Goal: Task Accomplishment & Management: Manage account settings

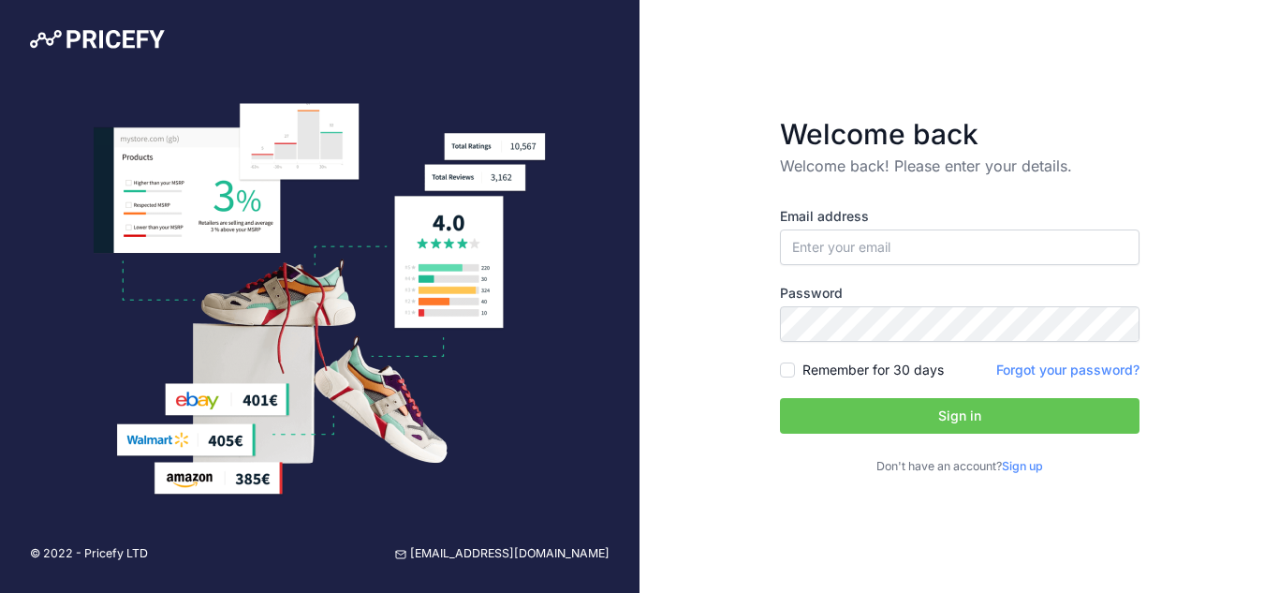
type input "[EMAIL_ADDRESS][DOMAIN_NAME]"
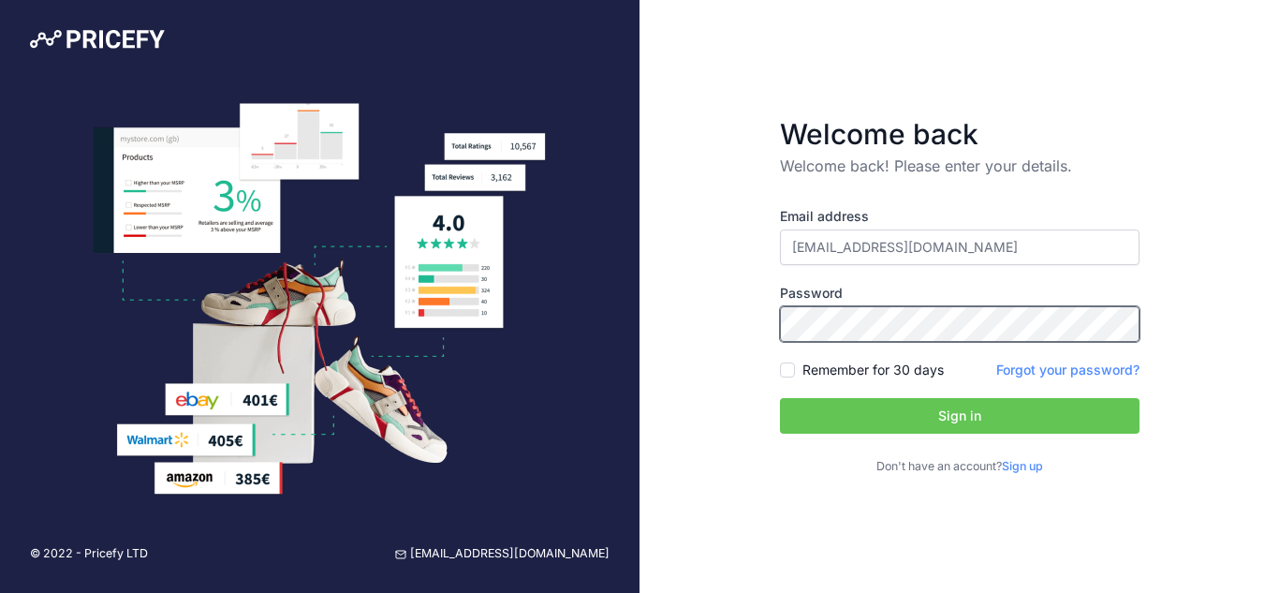
click at [780, 398] on button "Sign in" at bounding box center [960, 416] width 360 height 36
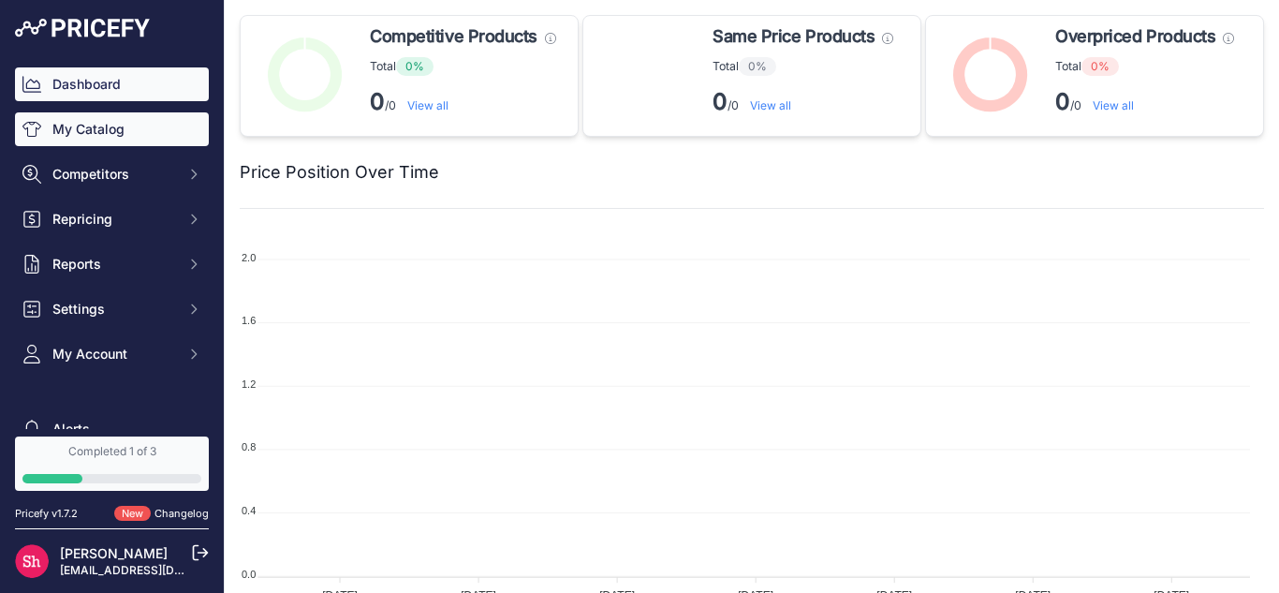
click at [105, 129] on link "My Catalog" at bounding box center [112, 129] width 194 height 34
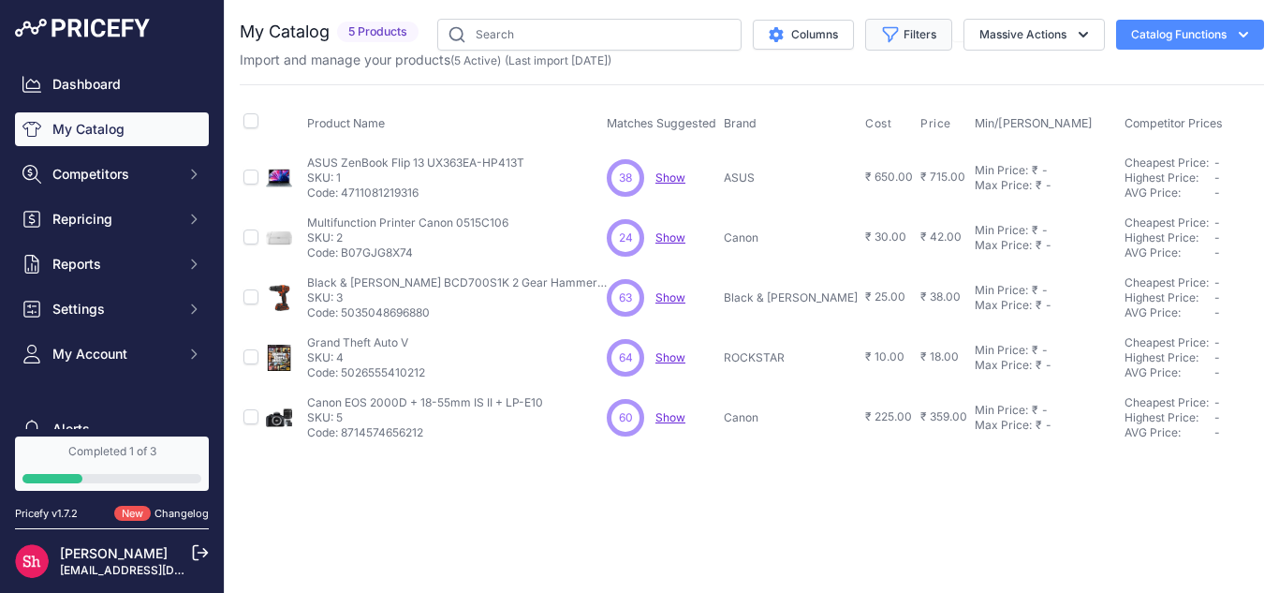
click at [915, 37] on button "Filters" at bounding box center [908, 35] width 87 height 32
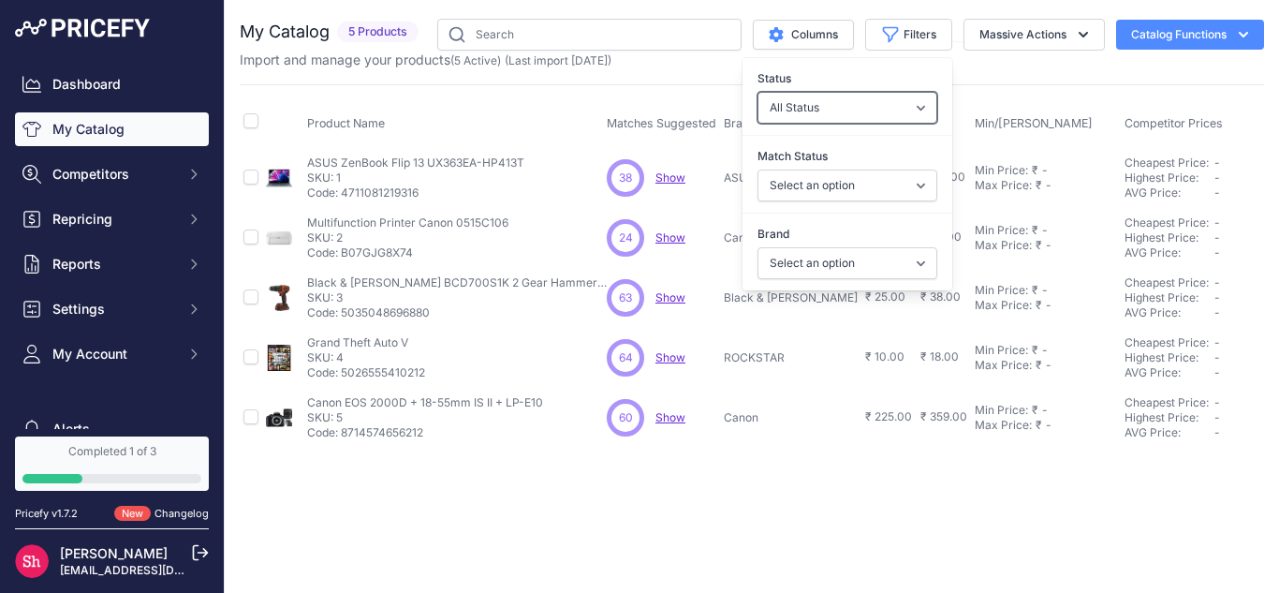
click at [906, 98] on select "All Status Only Enabled Only Disabled" at bounding box center [848, 108] width 180 height 32
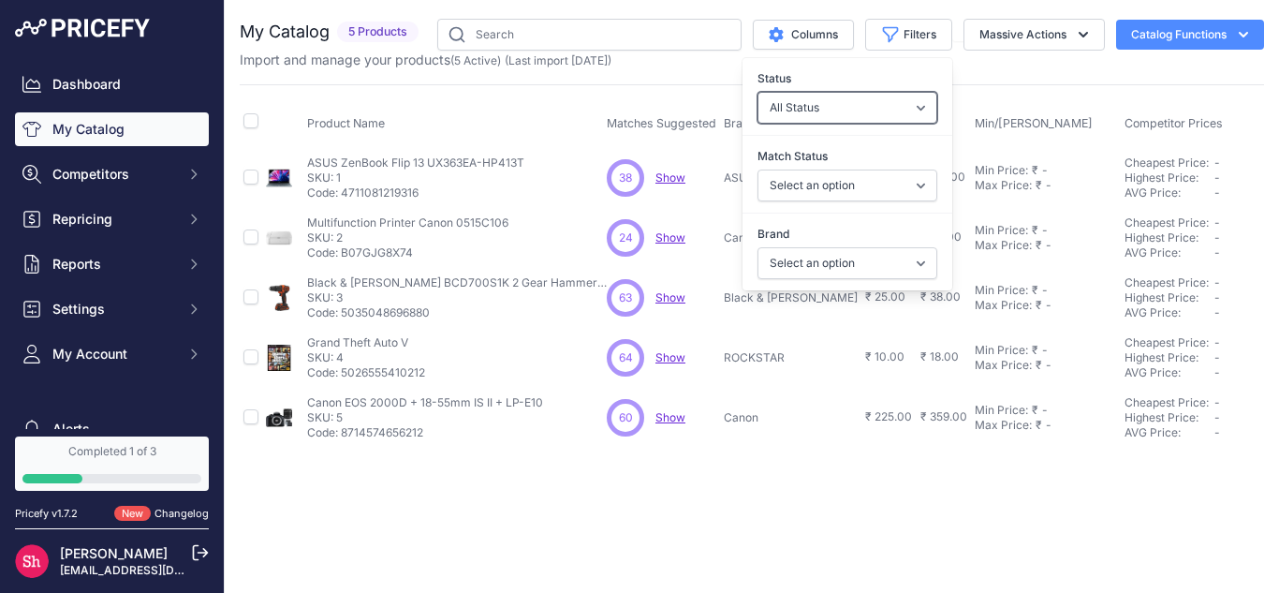
click at [906, 98] on select "All Status Only Enabled Only Disabled" at bounding box center [848, 108] width 180 height 32
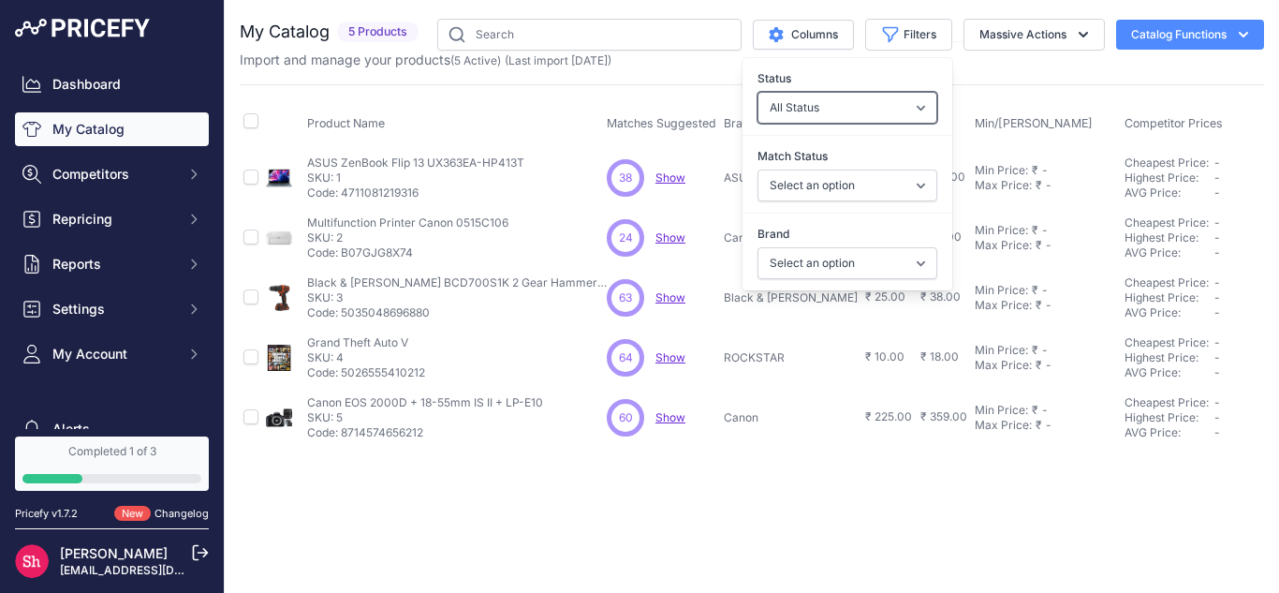
click at [906, 98] on select "All Status Only Enabled Only Disabled" at bounding box center [848, 108] width 180 height 32
click at [788, 197] on select "Select an option Matched Unmatched" at bounding box center [848, 185] width 180 height 32
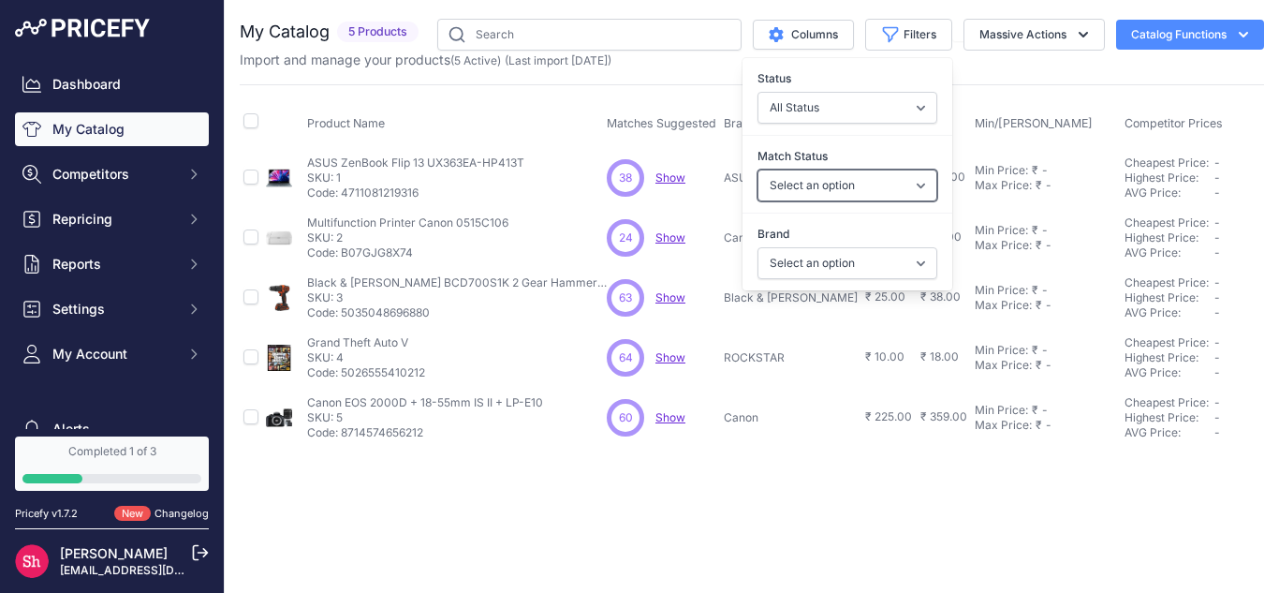
click at [788, 197] on select "Select an option Matched Unmatched" at bounding box center [848, 185] width 180 height 32
click at [797, 254] on select "Select an option ASUS Black & Decker Canon ROCKSTAR" at bounding box center [848, 263] width 180 height 32
click at [824, 31] on button "Columns" at bounding box center [803, 35] width 101 height 30
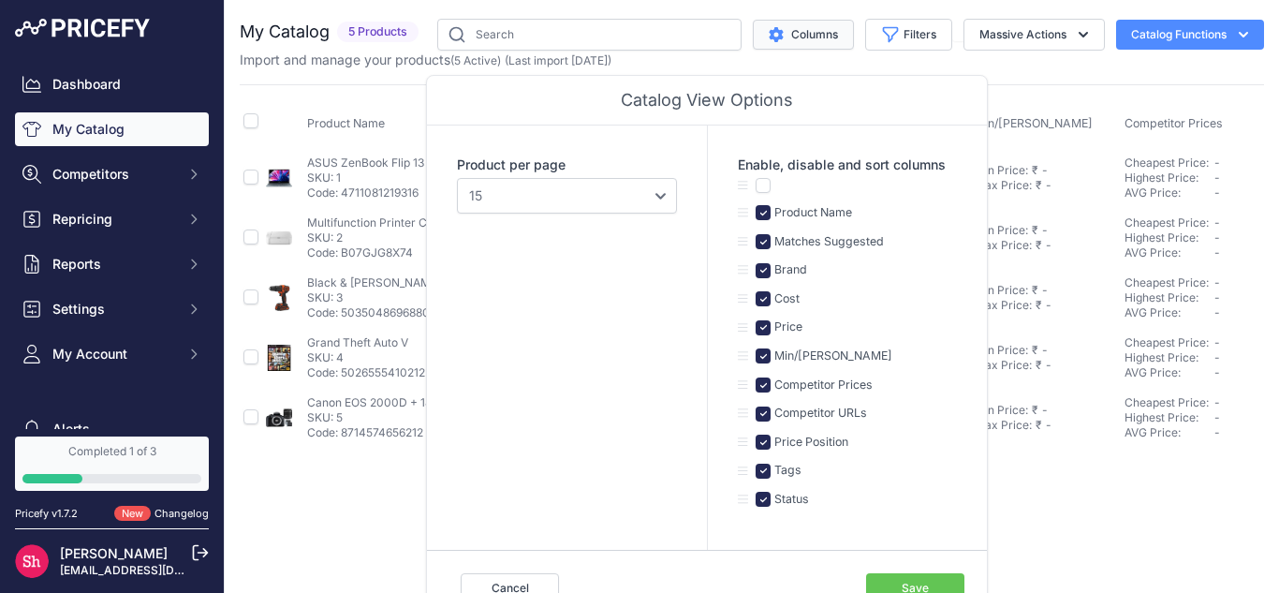
click at [824, 31] on button "Columns" at bounding box center [803, 35] width 101 height 30
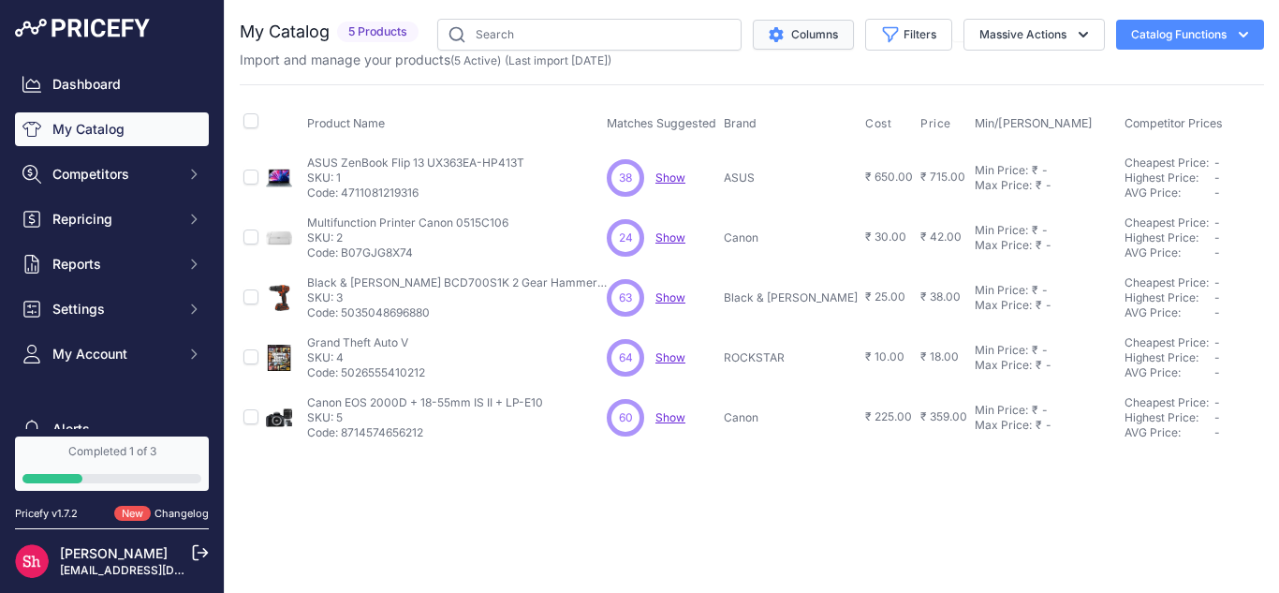
click at [775, 30] on icon "$type" at bounding box center [776, 34] width 14 height 15
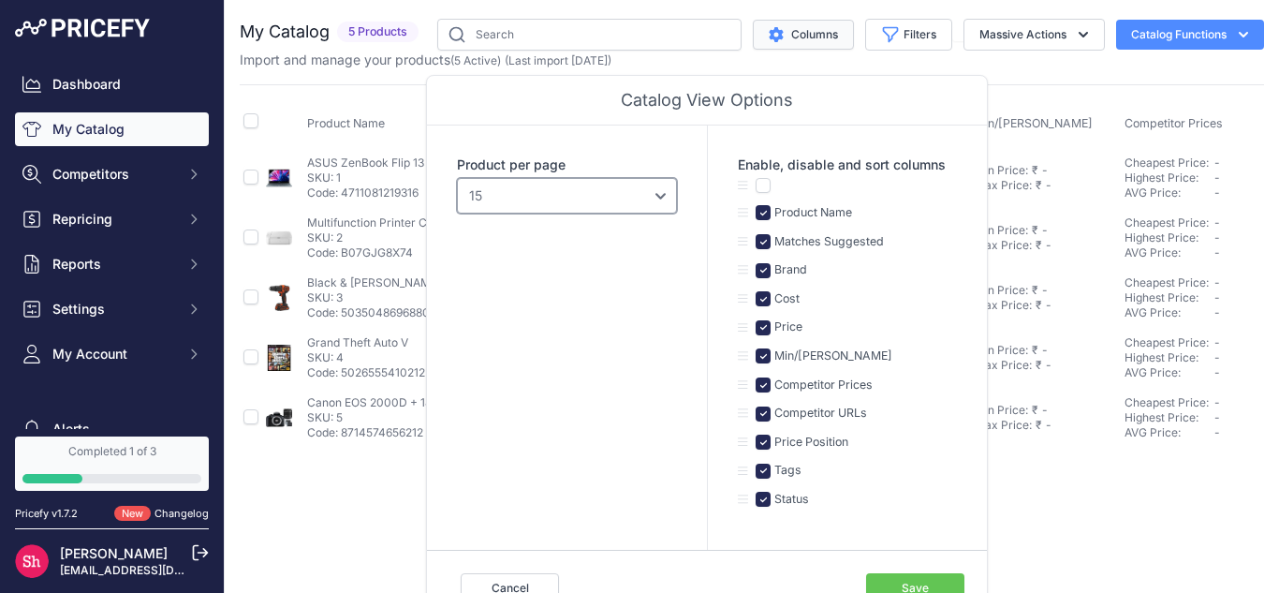
click at [641, 203] on select "10 15 20 25 50 100" at bounding box center [567, 196] width 220 height 36
click at [1035, 87] on div "Product Name Matches Suggested Brand Cost" at bounding box center [752, 265] width 1024 height 363
click at [531, 578] on button "Cancel" at bounding box center [510, 588] width 98 height 30
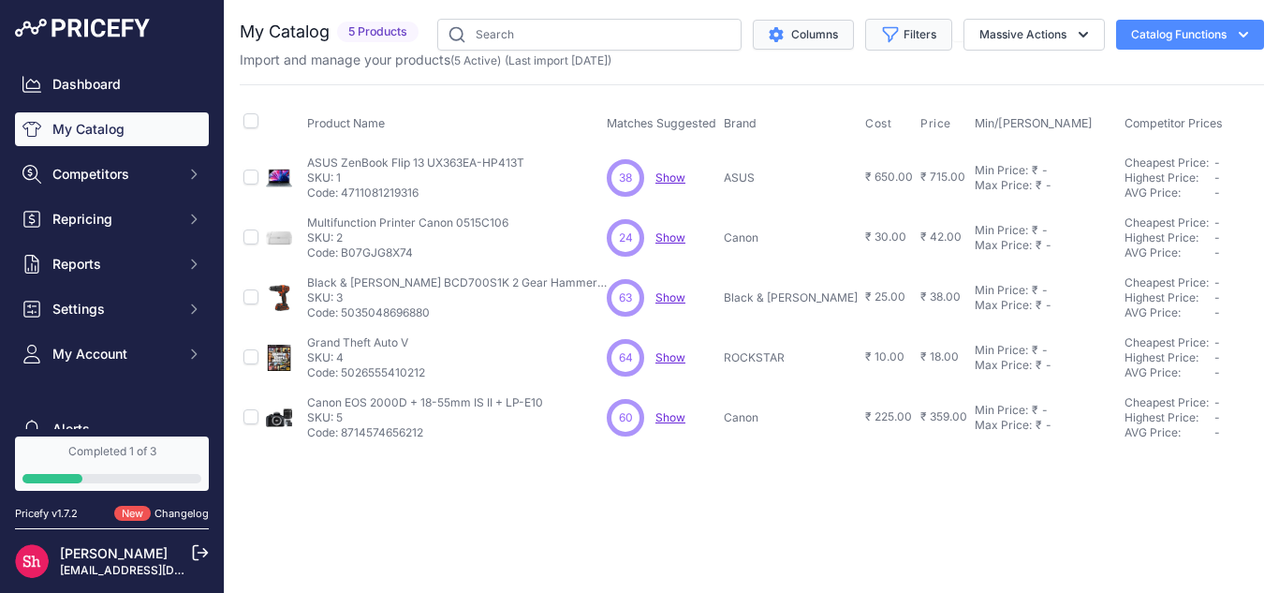
click at [897, 44] on button "Filters" at bounding box center [908, 35] width 87 height 32
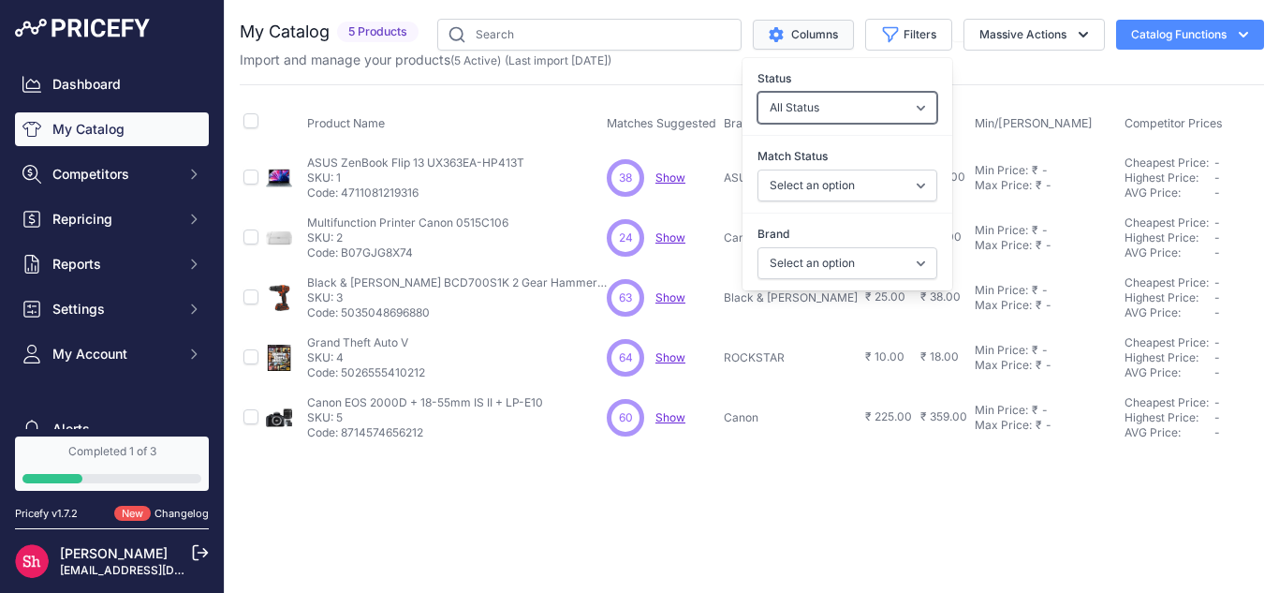
click at [927, 118] on select "All Status Only Enabled Only Disabled" at bounding box center [848, 108] width 180 height 32
click at [925, 118] on select "All Status Only Enabled Only Disabled" at bounding box center [848, 108] width 180 height 32
click at [803, 107] on select "All Status Only Enabled Only Disabled" at bounding box center [848, 108] width 180 height 32
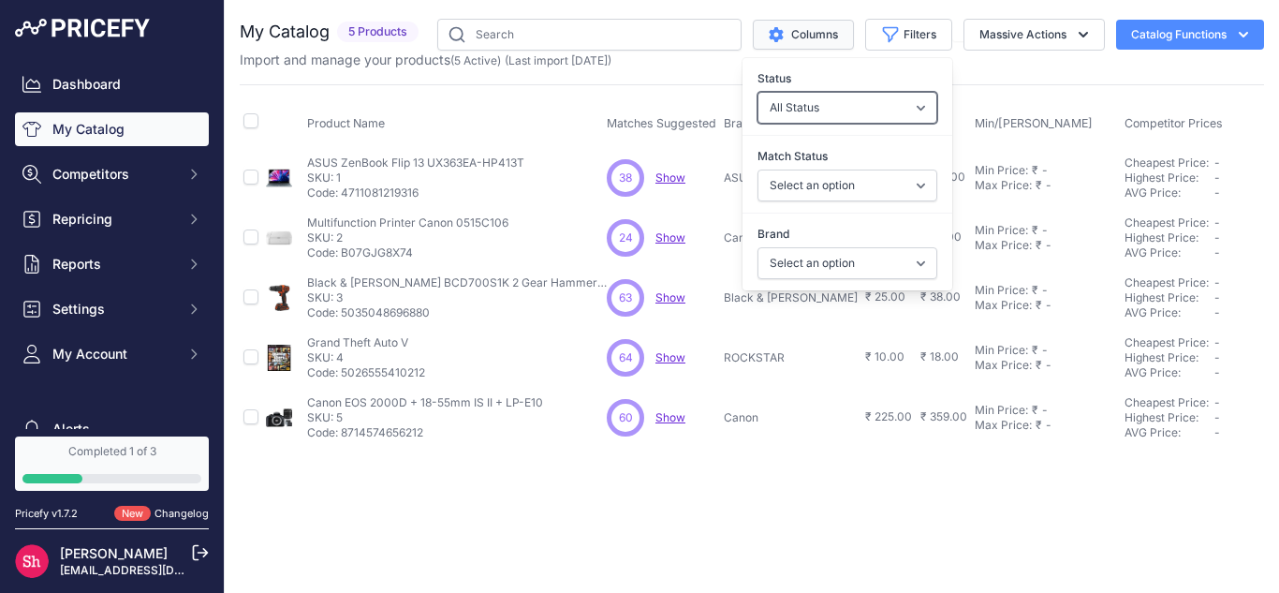
click at [803, 107] on select "All Status Only Enabled Only Disabled" at bounding box center [848, 108] width 180 height 32
select select "0"
click at [758, 92] on select "All Status Only Enabled Only Disabled" at bounding box center [848, 108] width 180 height 32
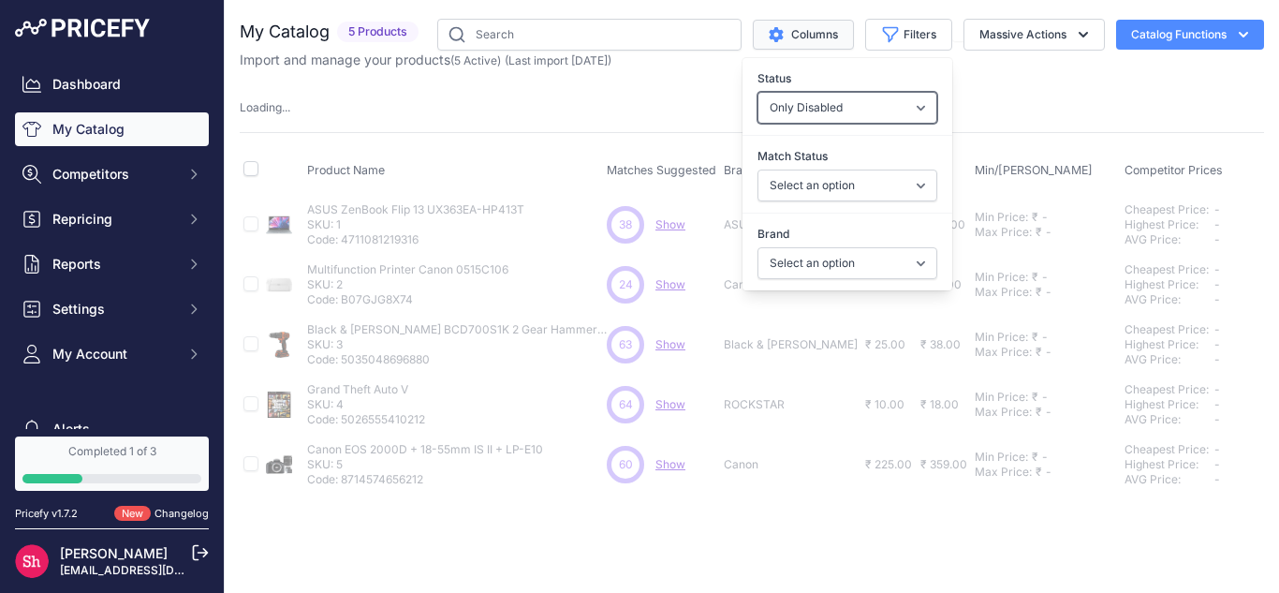
click at [802, 112] on select "All Status Only Enabled Only Disabled" at bounding box center [848, 108] width 180 height 32
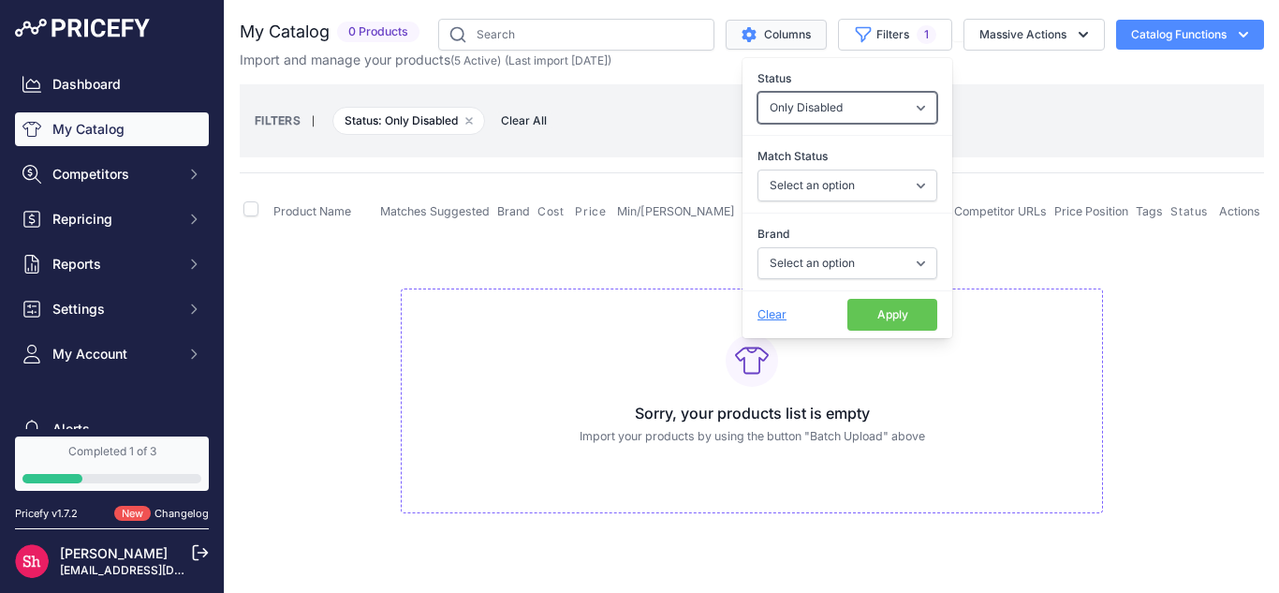
select select
click at [758, 92] on select "All Status Only Enabled Only Disabled" at bounding box center [848, 108] width 180 height 32
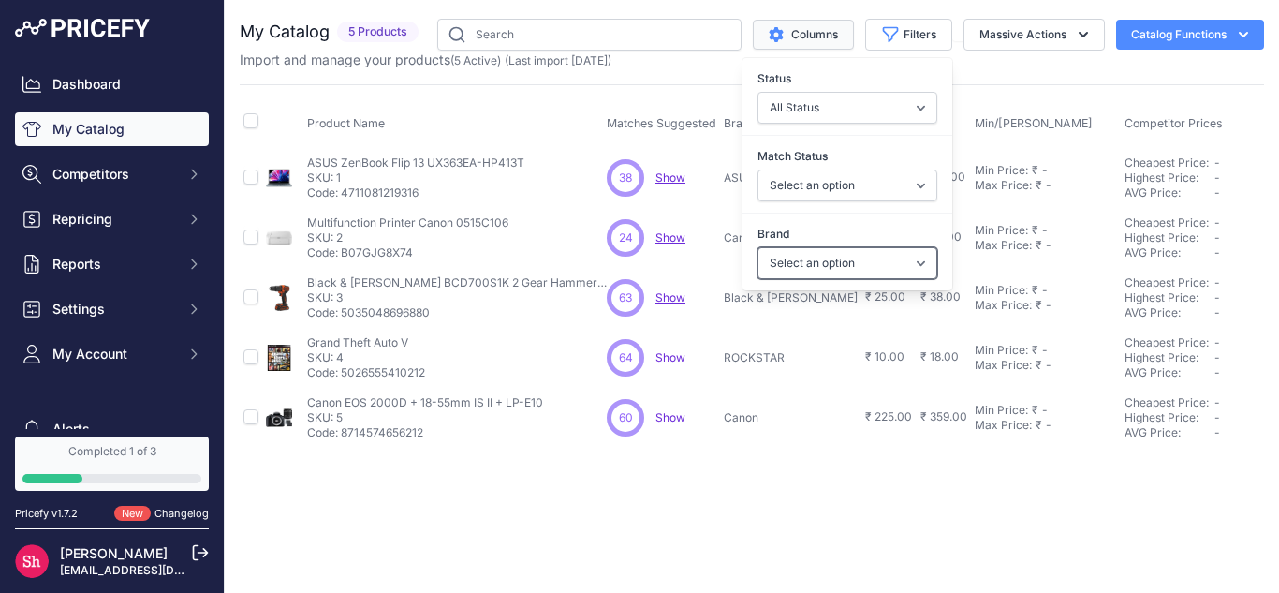
click at [791, 259] on select "Select an option ASUS Black & Decker Canon ROCKSTAR" at bounding box center [848, 263] width 180 height 32
click at [792, 258] on select "Select an option ASUS Black & Decker Canon ROCKSTAR" at bounding box center [848, 263] width 180 height 32
click at [808, 172] on select "Select an option Matched Unmatched" at bounding box center [848, 185] width 180 height 32
drag, startPoint x: 792, startPoint y: 81, endPoint x: 753, endPoint y: 80, distance: 39.4
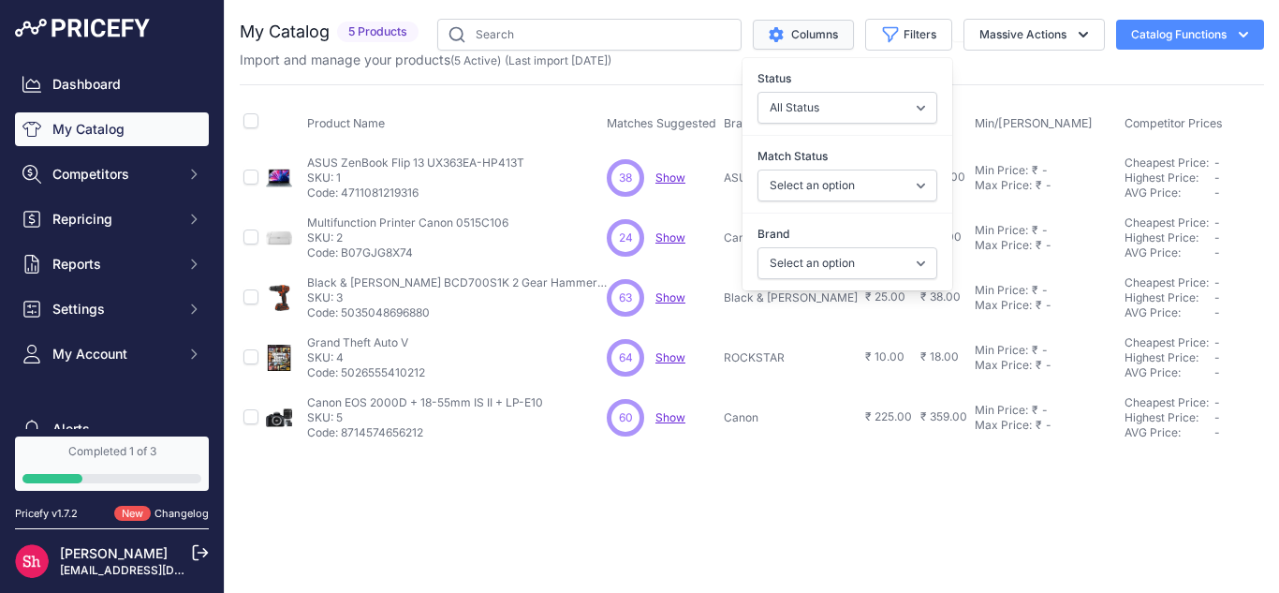
click at [753, 80] on div "Status All Status Only Enabled Only Disabled" at bounding box center [848, 96] width 210 height 69
copy label "Status"
click at [840, 81] on label "Status" at bounding box center [848, 78] width 180 height 19
click at [840, 92] on select "All Status Only Enabled Only Disabled" at bounding box center [848, 108] width 180 height 32
click at [882, 111] on select "All Status Only Enabled Only Disabled" at bounding box center [848, 108] width 180 height 32
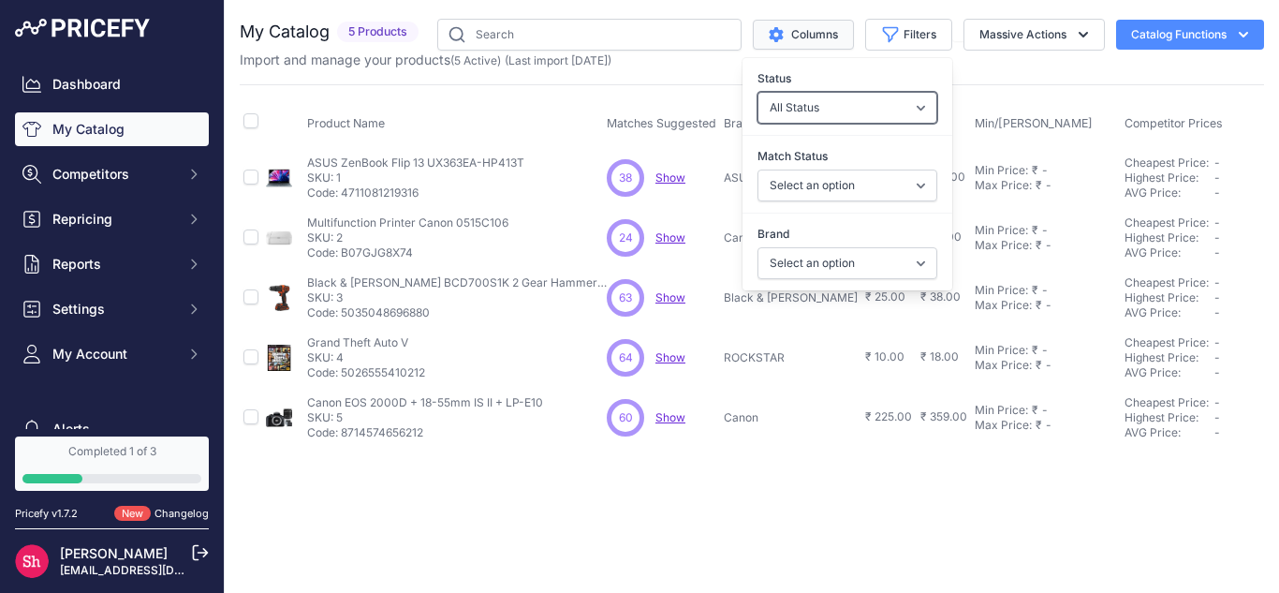
click at [882, 111] on select "All Status Only Enabled Only Disabled" at bounding box center [848, 108] width 180 height 32
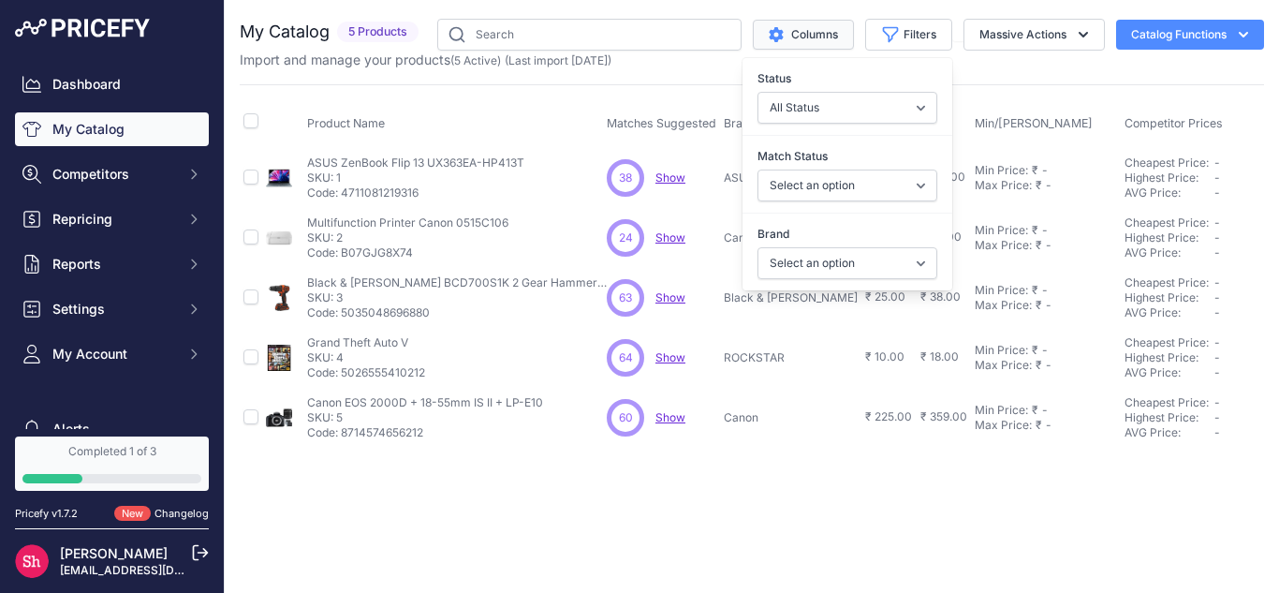
drag, startPoint x: 827, startPoint y: 154, endPoint x: 755, endPoint y: 161, distance: 72.5
click at [758, 161] on label "Match Status" at bounding box center [848, 156] width 180 height 19
copy label "Match Status"
click at [809, 194] on select "Select an option Matched Unmatched" at bounding box center [848, 185] width 180 height 32
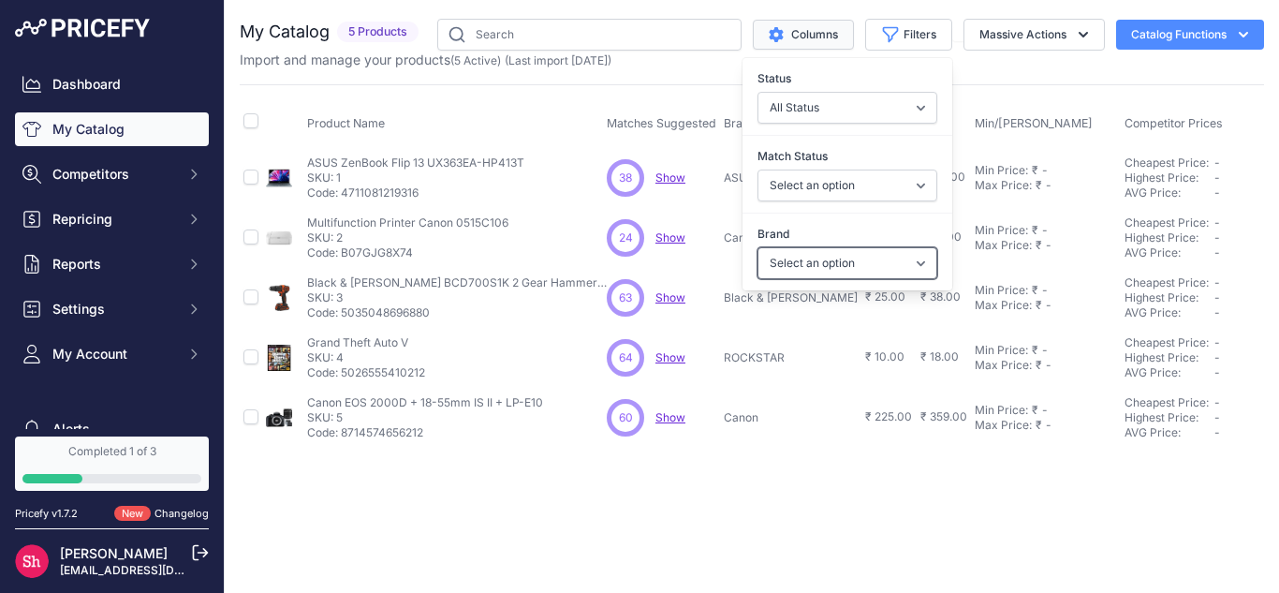
click at [816, 262] on select "Select an option ASUS Black & Decker Canon ROCKSTAR" at bounding box center [848, 263] width 180 height 32
click at [817, 262] on select "Select an option ASUS Black & Decker Canon ROCKSTAR" at bounding box center [848, 263] width 180 height 32
drag, startPoint x: 788, startPoint y: 233, endPoint x: 754, endPoint y: 233, distance: 34.6
click at [754, 233] on div "Brand Select an option ASUS Black & Decker Canon ROCKSTAR" at bounding box center [848, 251] width 210 height 69
copy label "Brand"
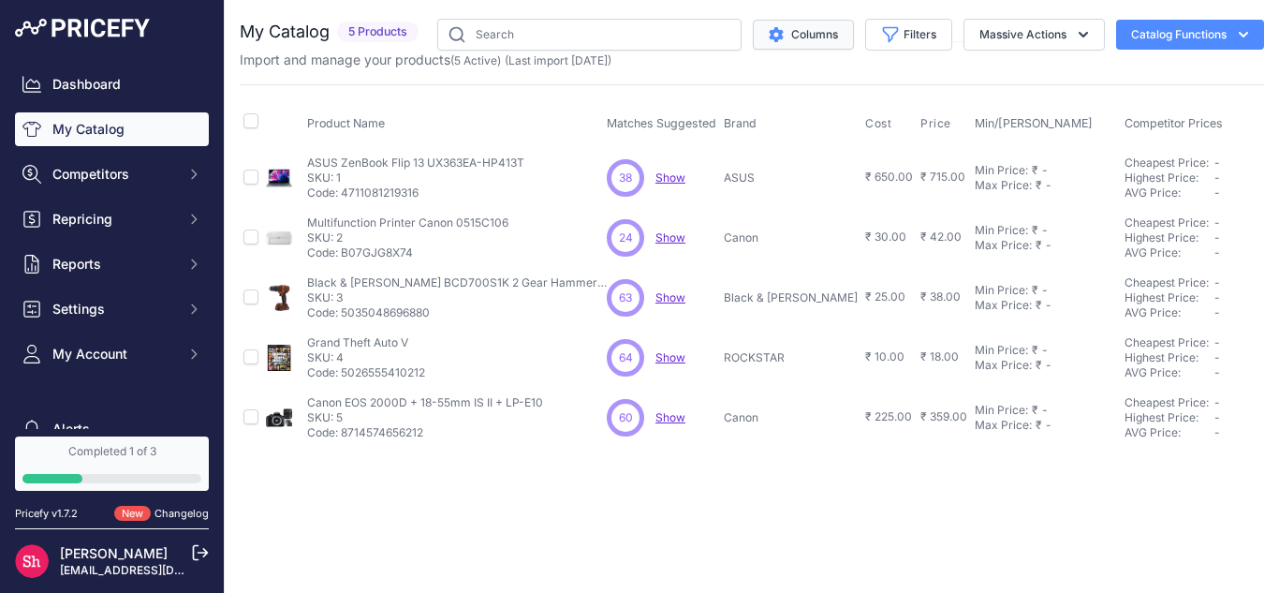
click at [772, 31] on icon "$type" at bounding box center [776, 34] width 14 height 15
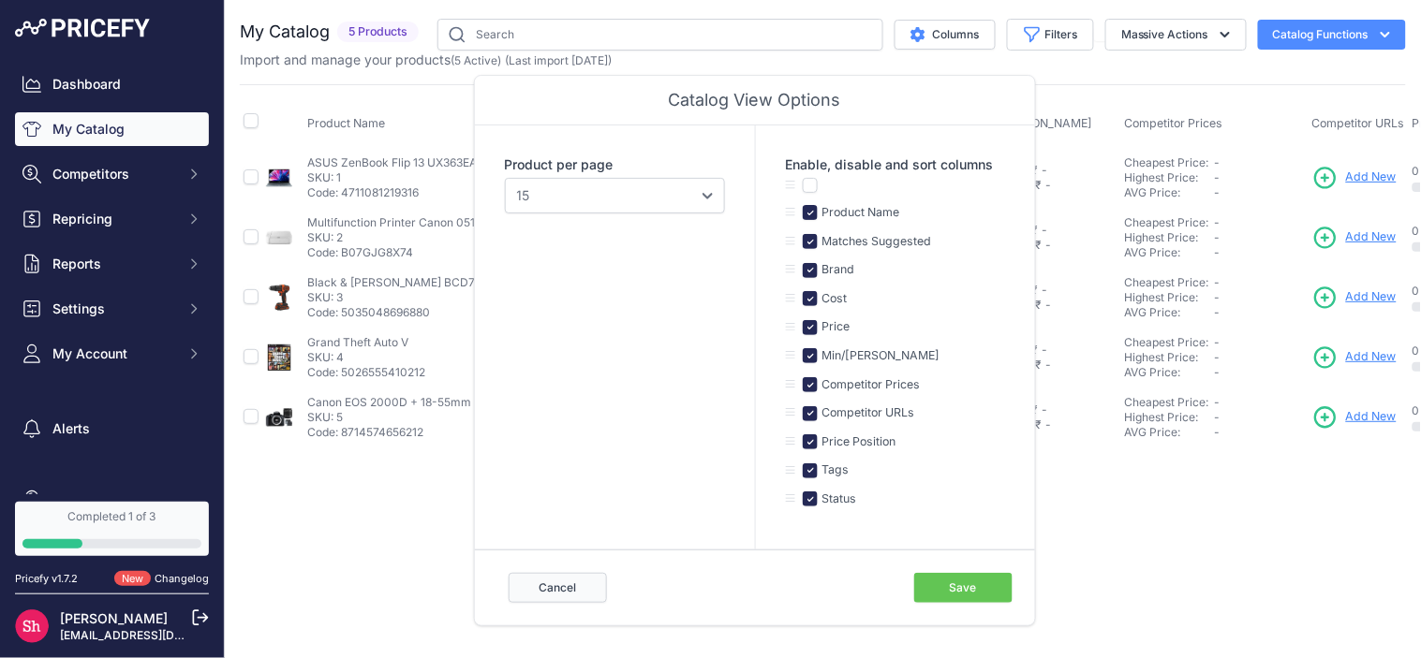
click at [600, 591] on button "Cancel" at bounding box center [557, 588] width 98 height 30
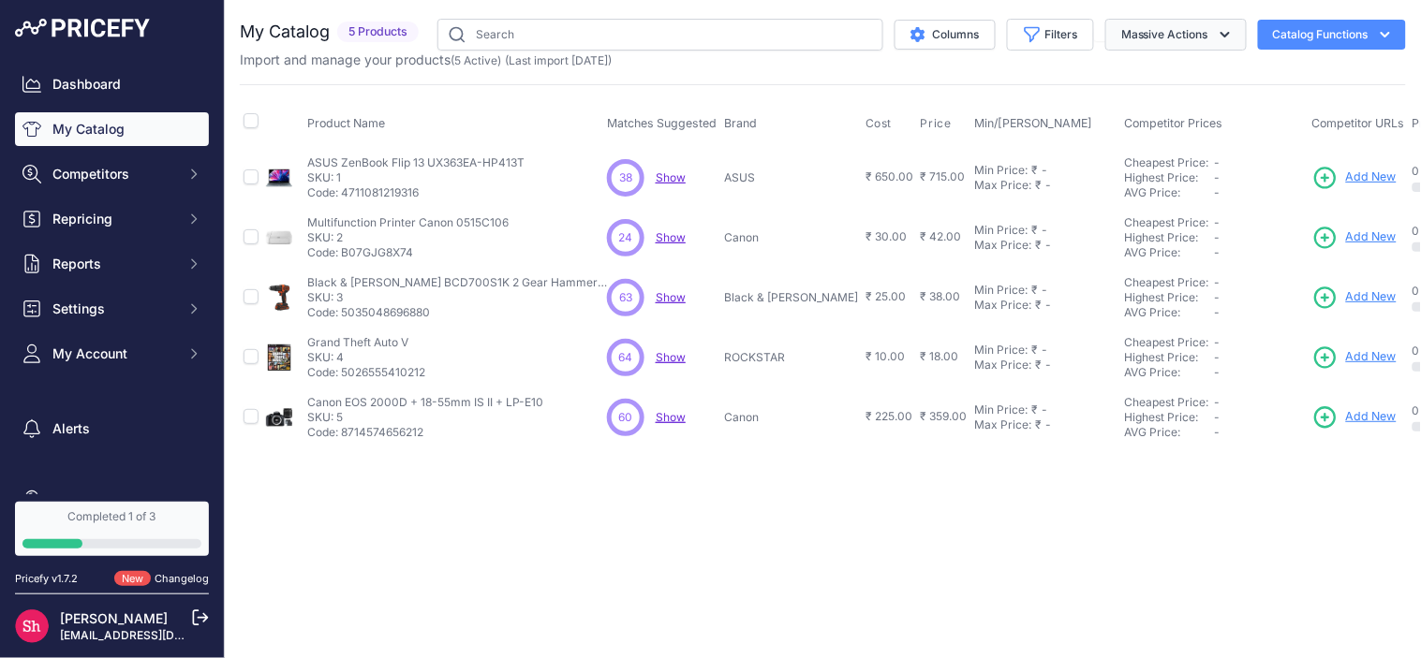
click at [1169, 34] on button "Massive Actions" at bounding box center [1175, 35] width 141 height 32
click at [1200, 33] on button "Massive Actions" at bounding box center [1175, 35] width 141 height 32
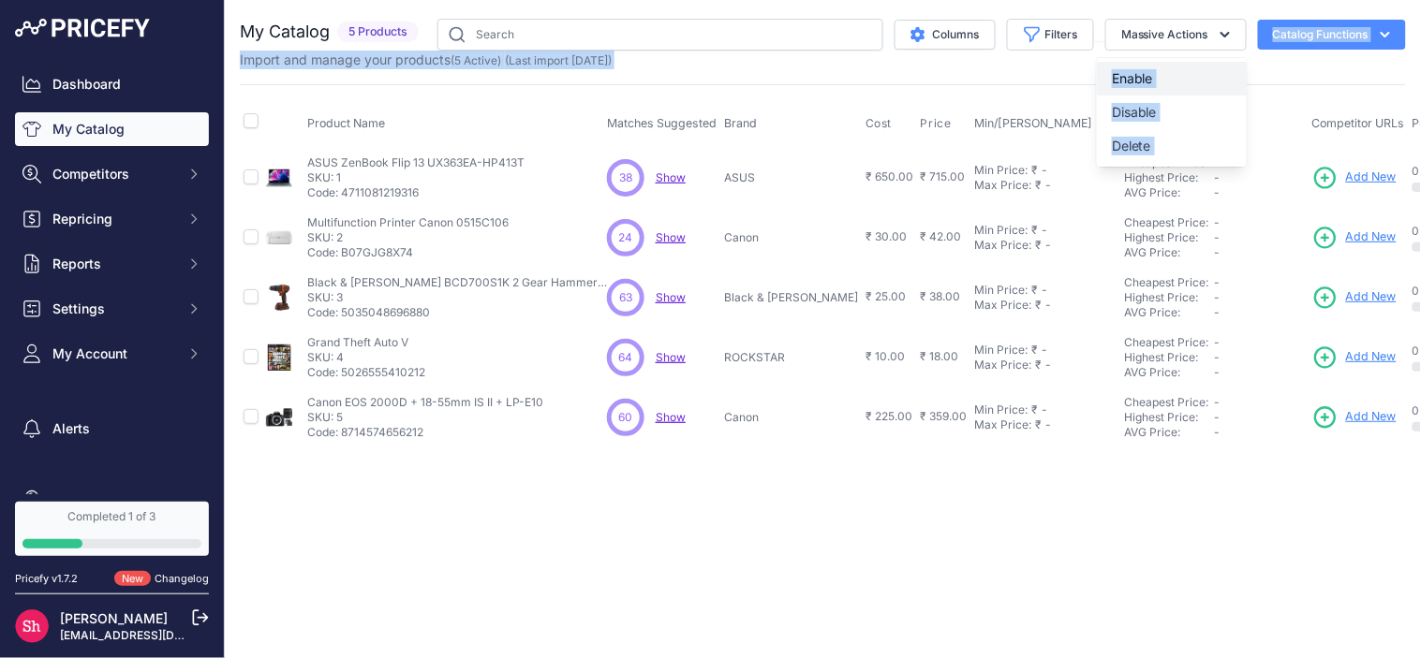
drag, startPoint x: 1055, startPoint y: 70, endPoint x: 1106, endPoint y: 67, distance: 50.6
click at [1106, 67] on div "My Catalog 5 Products" at bounding box center [823, 233] width 1166 height 429
click at [1137, 45] on button "Massive Actions" at bounding box center [1175, 35] width 141 height 32
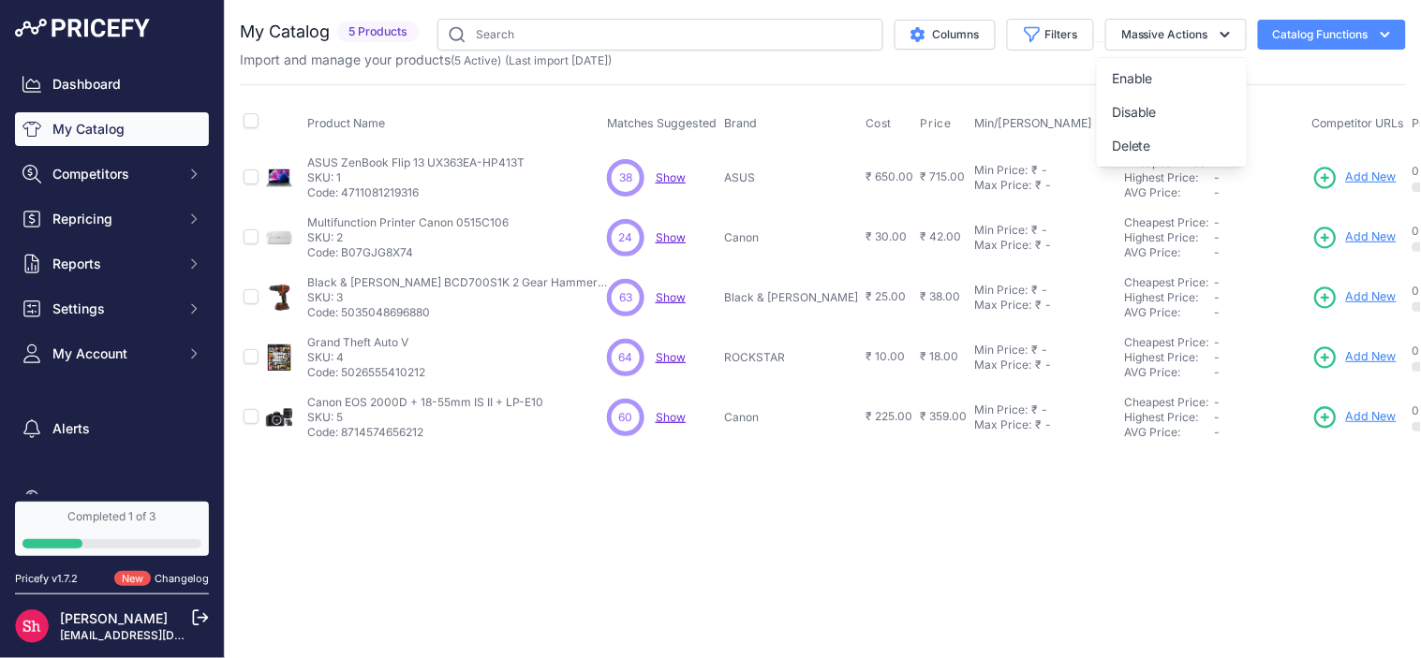
click at [1003, 48] on div "Filters" at bounding box center [1044, 35] width 98 height 32
click at [1148, 49] on button "Massive Actions" at bounding box center [1175, 35] width 141 height 32
drag, startPoint x: 1215, startPoint y: 141, endPoint x: 1097, endPoint y: 54, distance: 147.4
click at [1097, 54] on div "My Catalog 5 Products" at bounding box center [823, 44] width 1166 height 51
click at [1121, 37] on button "Massive Actions" at bounding box center [1175, 35] width 141 height 32
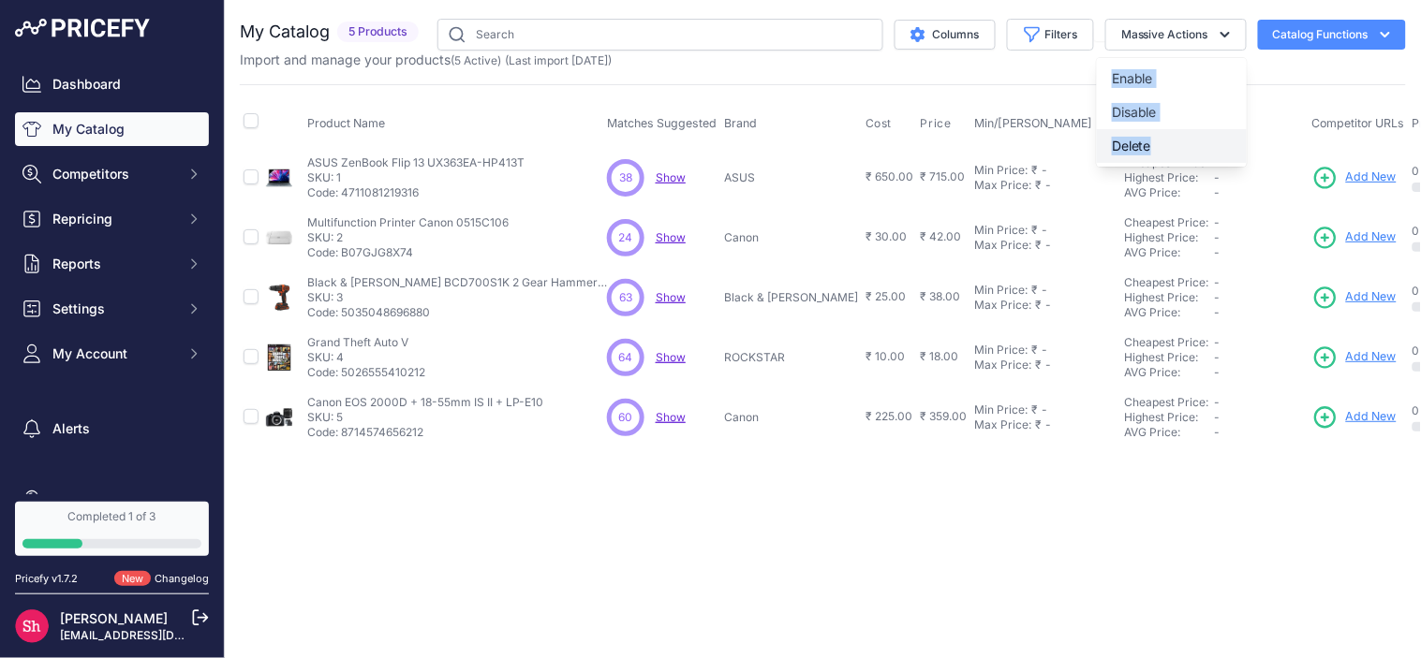
drag, startPoint x: 1098, startPoint y: 59, endPoint x: 1165, endPoint y: 143, distance: 107.3
click at [1165, 143] on div "Enable Disable Delete" at bounding box center [1172, 112] width 150 height 109
copy div "Enable Disable Delete"
click at [1152, 36] on button "Massive Actions" at bounding box center [1175, 35] width 141 height 32
click at [1152, 160] on button "Delete" at bounding box center [1172, 146] width 150 height 34
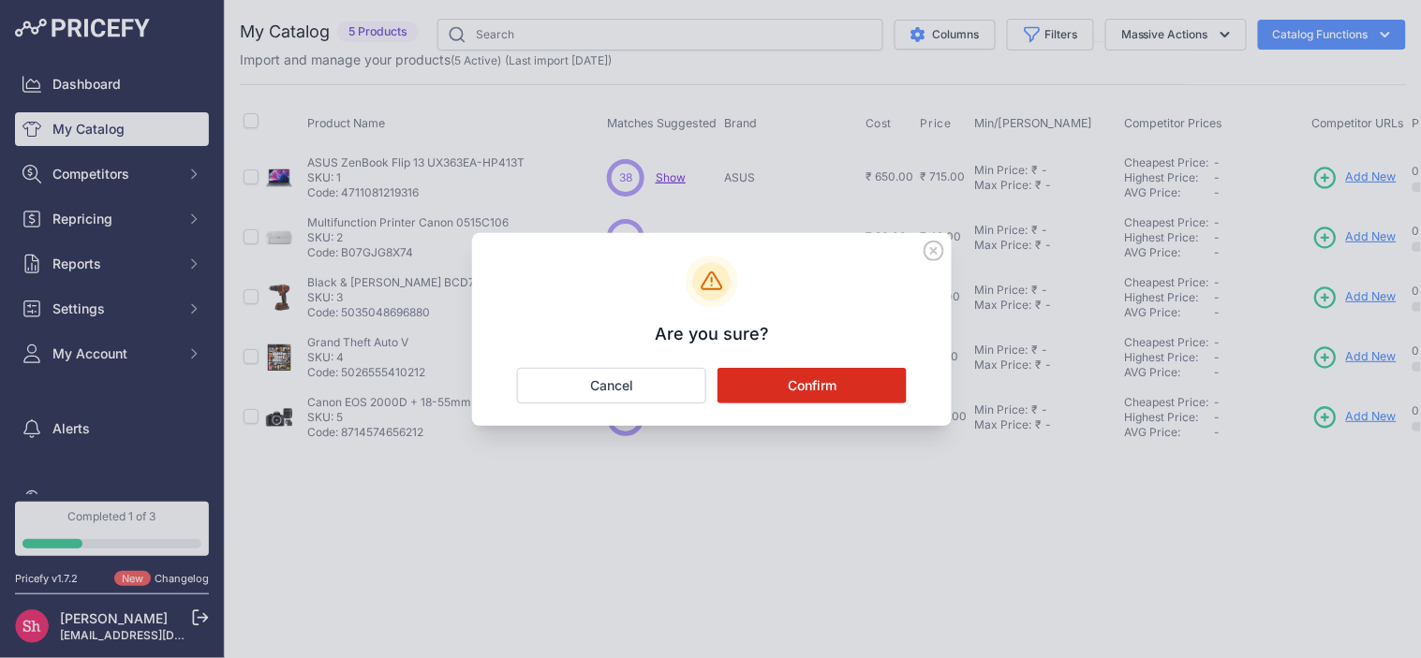
click at [933, 248] on icon at bounding box center [933, 251] width 19 height 19
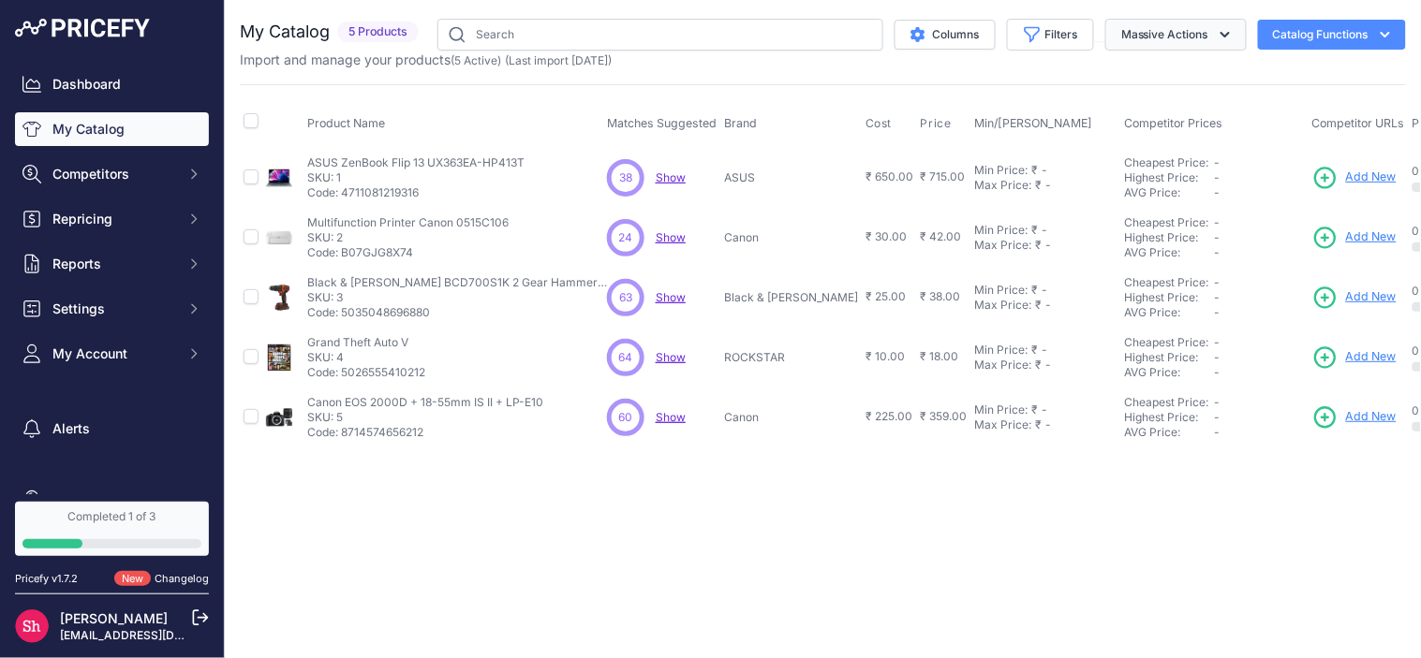
click at [1126, 28] on button "Massive Actions" at bounding box center [1175, 35] width 141 height 32
click at [1121, 114] on span "Disable" at bounding box center [1134, 112] width 45 height 16
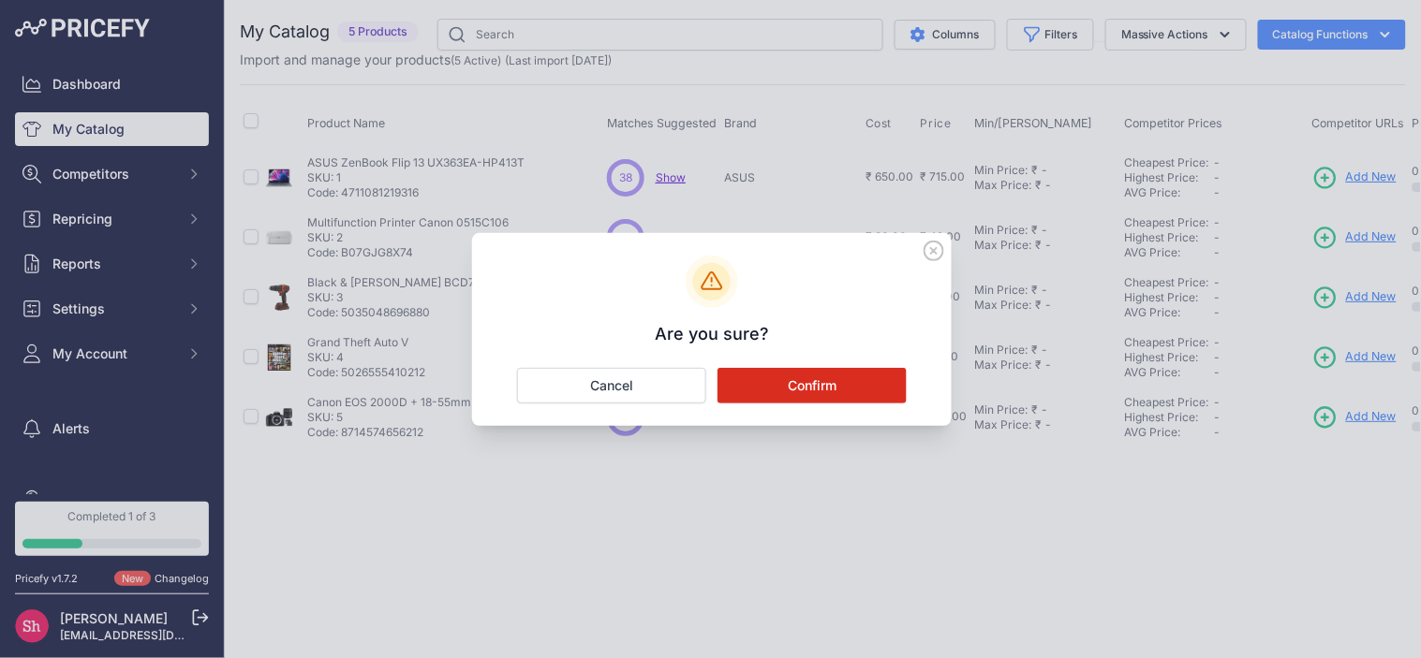
click at [781, 384] on button "Confirm" at bounding box center [811, 386] width 189 height 36
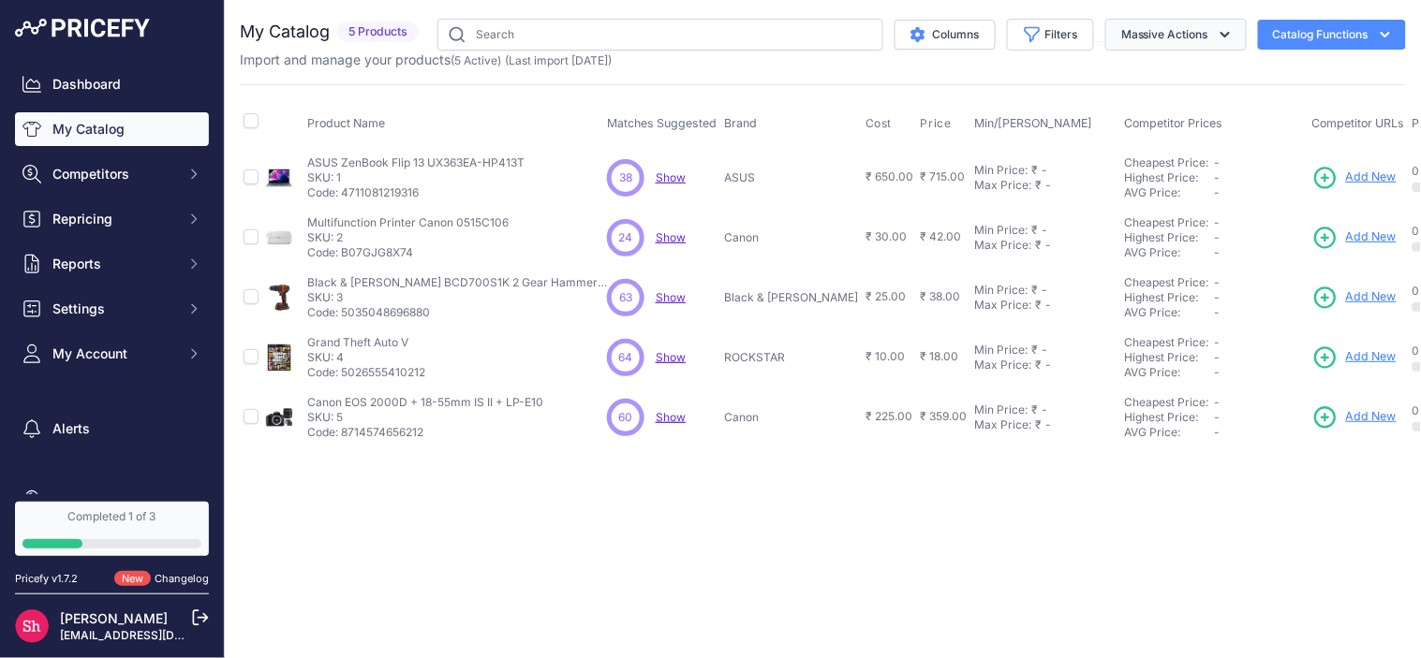
click at [1136, 29] on button "Massive Actions" at bounding box center [1175, 35] width 141 height 32
click at [1130, 82] on span "Enable" at bounding box center [1132, 78] width 41 height 16
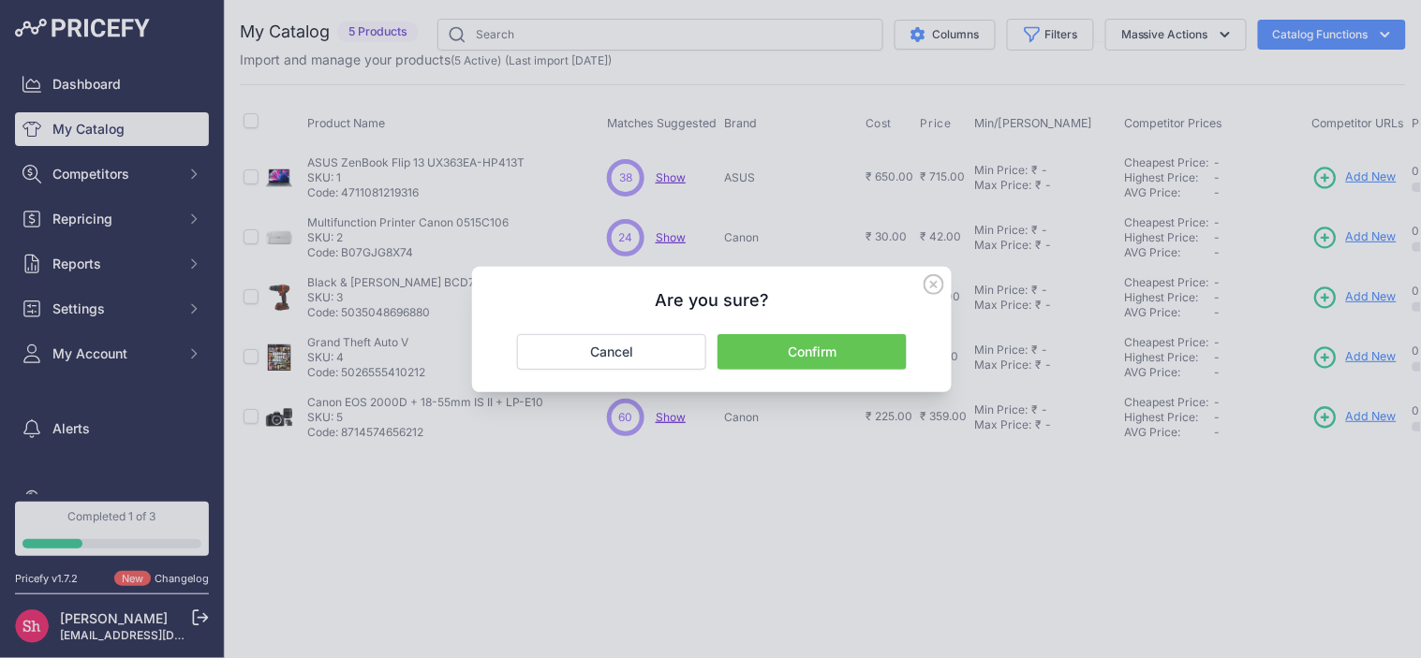
click at [831, 363] on button "Confirm" at bounding box center [811, 352] width 189 height 36
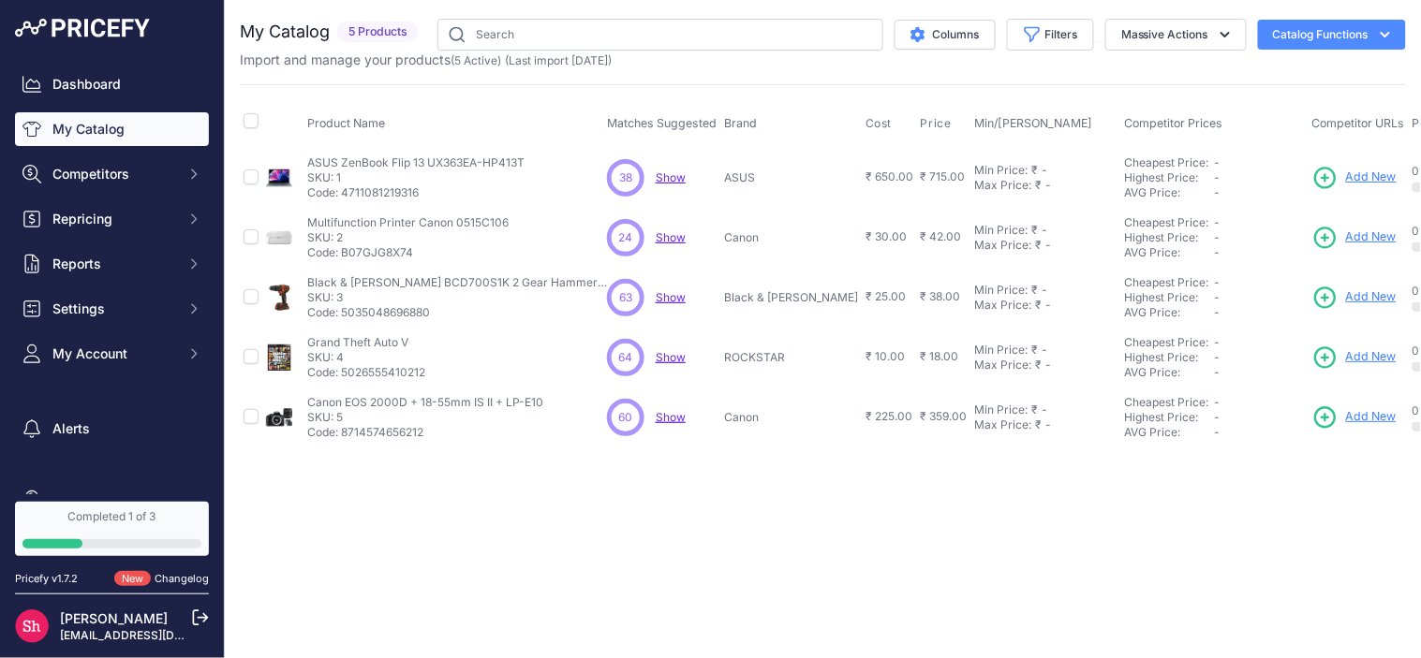
click at [1278, 29] on button "Catalog Functions" at bounding box center [1332, 35] width 148 height 30
click at [1278, 24] on button "Catalog Functions" at bounding box center [1332, 35] width 148 height 30
click at [1278, 38] on button "Catalog Functions" at bounding box center [1332, 35] width 148 height 30
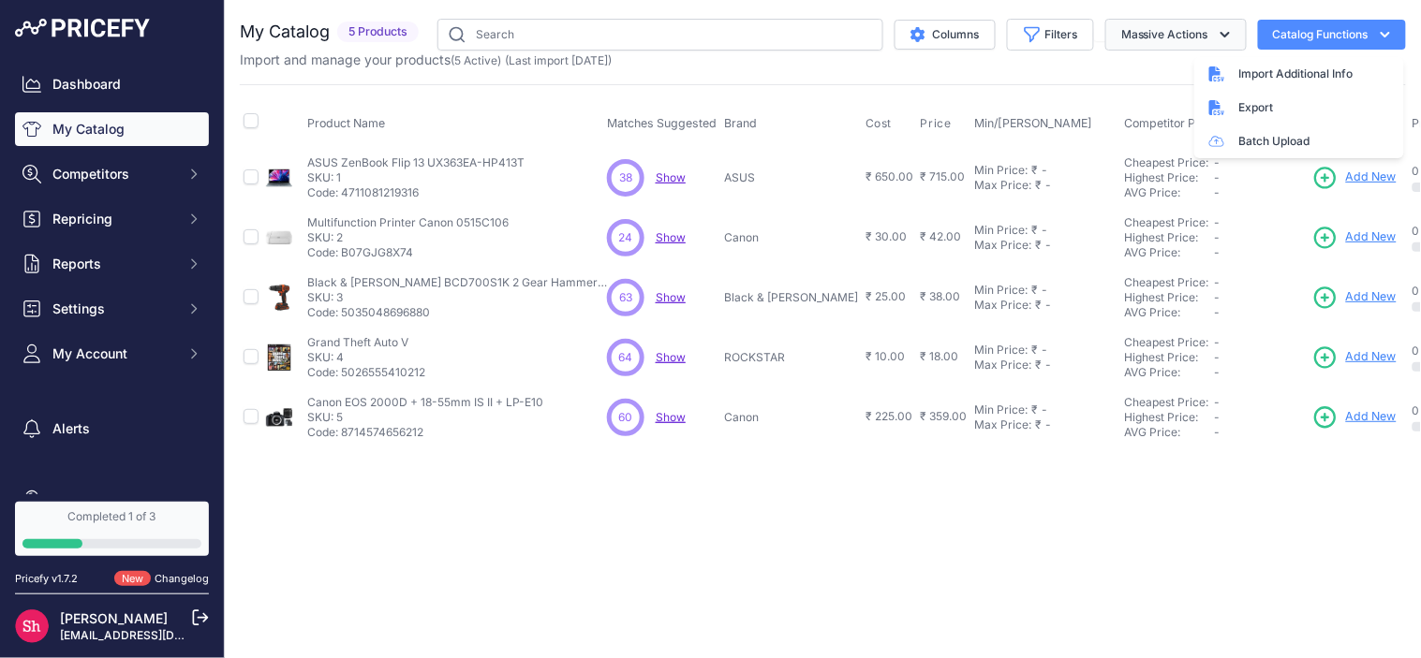
click at [1206, 28] on button "Massive Actions" at bounding box center [1175, 35] width 141 height 32
click at [1146, 110] on span "Disable" at bounding box center [1134, 112] width 45 height 16
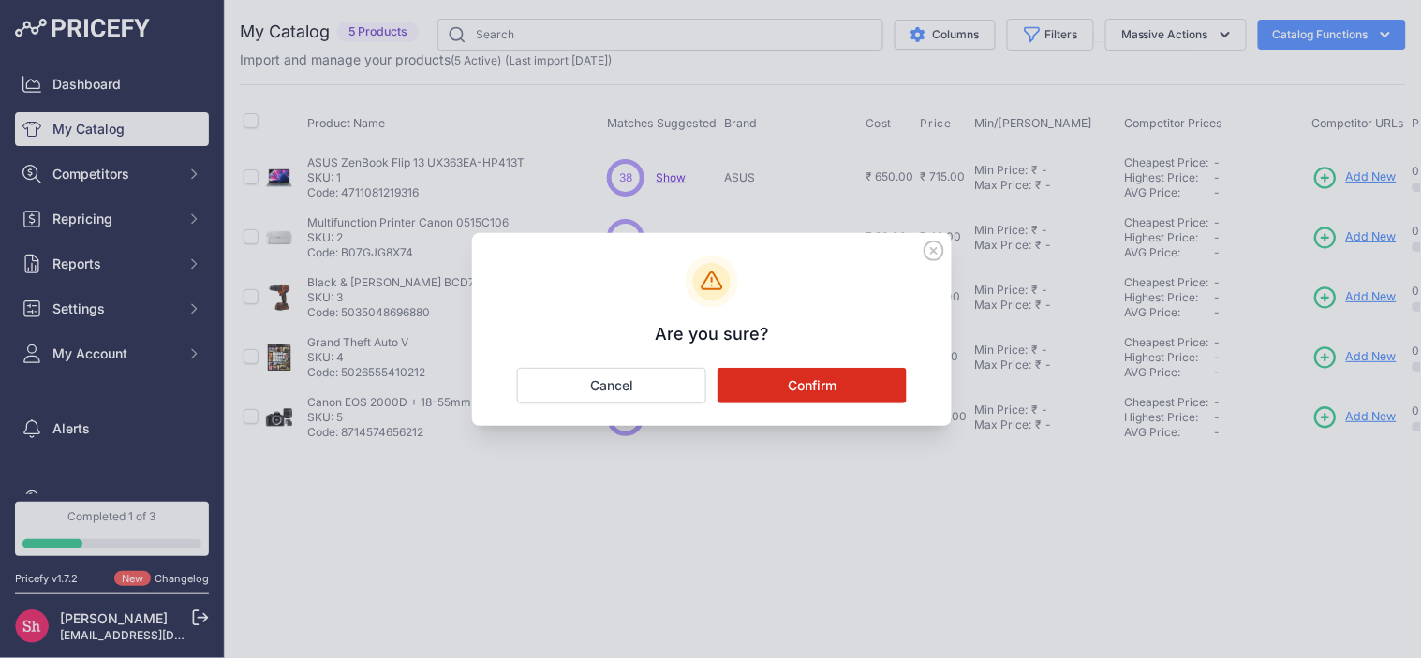
click at [768, 386] on button "Confirm" at bounding box center [811, 386] width 189 height 36
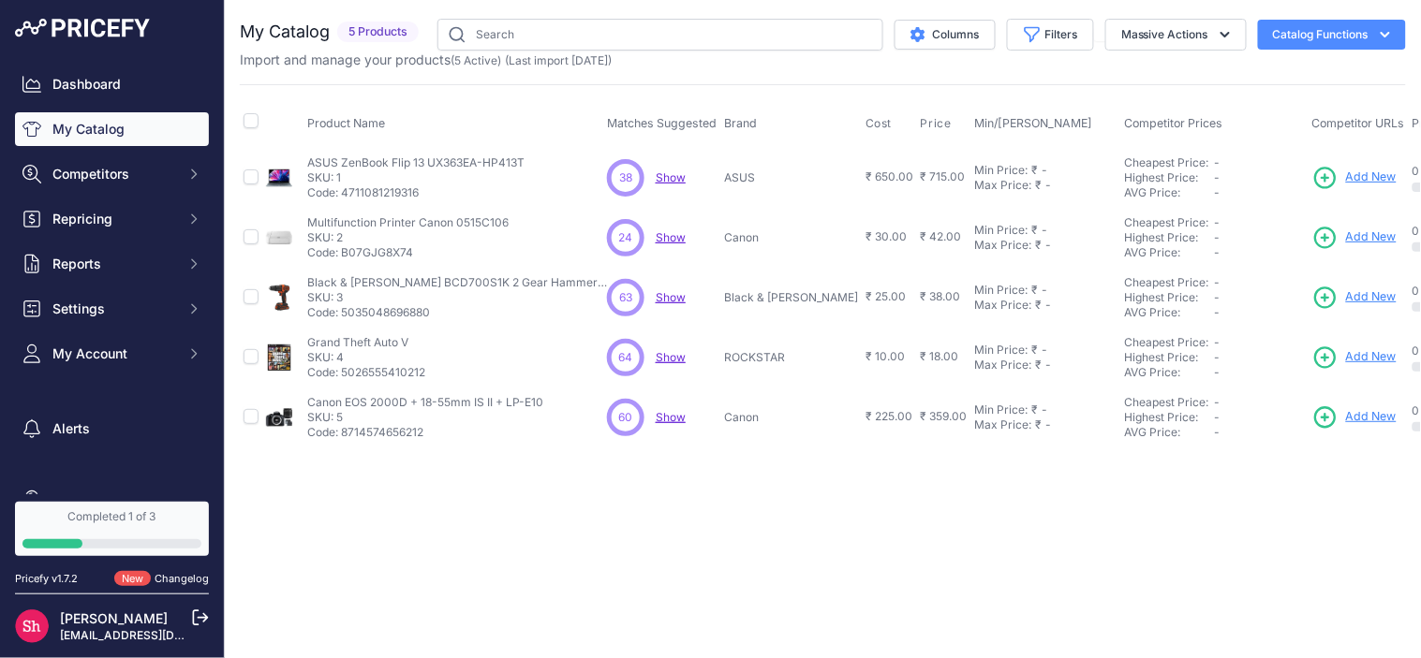
scroll to position [0, 311]
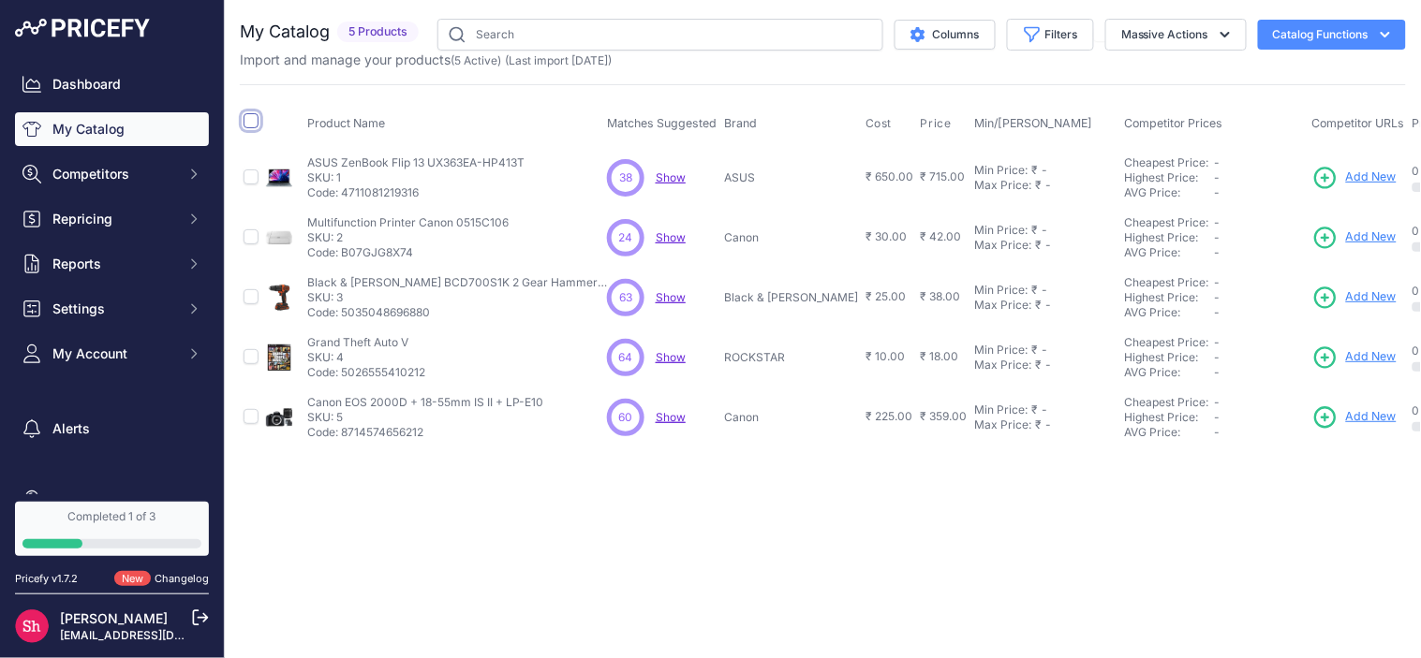
click at [258, 118] on th at bounding box center [251, 123] width 22 height 47
click at [246, 107] on th at bounding box center [251, 123] width 22 height 47
click at [247, 112] on th at bounding box center [251, 123] width 22 height 47
click at [250, 118] on input "checkbox" at bounding box center [250, 120] width 15 height 15
checkbox input "true"
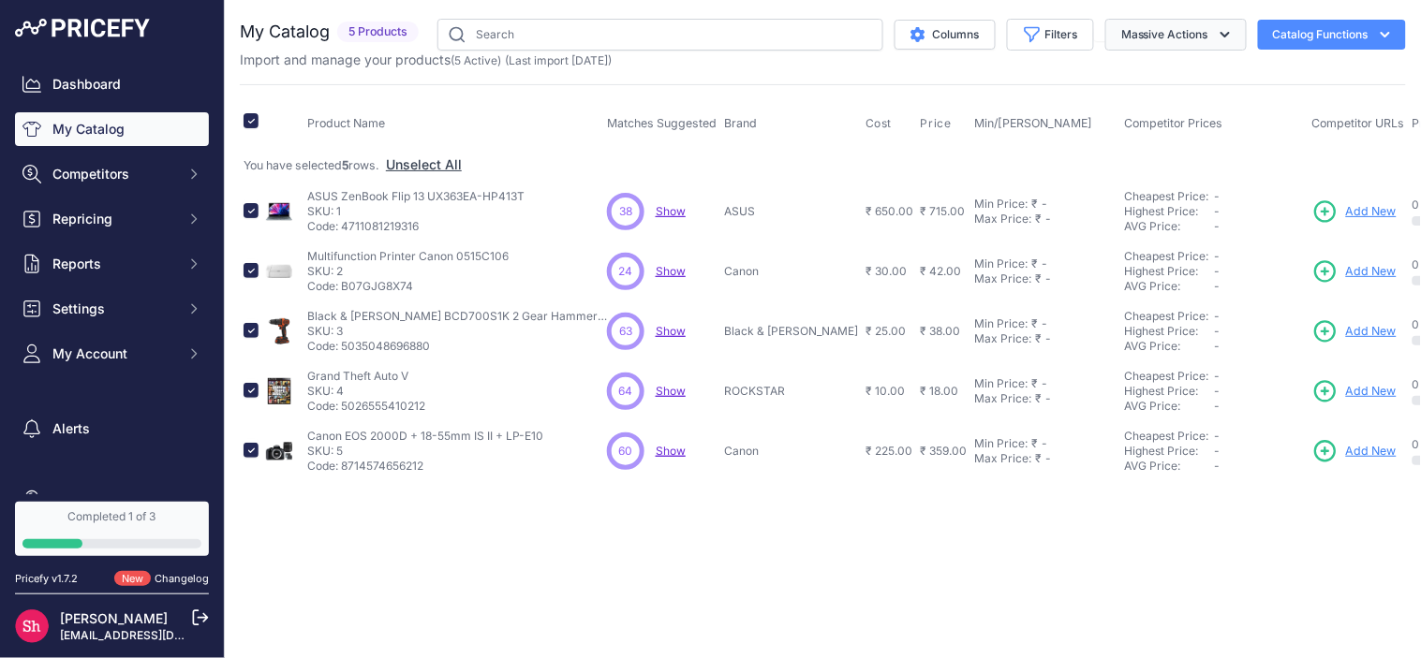
click at [1159, 36] on button "Massive Actions" at bounding box center [1175, 35] width 141 height 32
click at [1146, 110] on span "Disable" at bounding box center [1134, 112] width 45 height 16
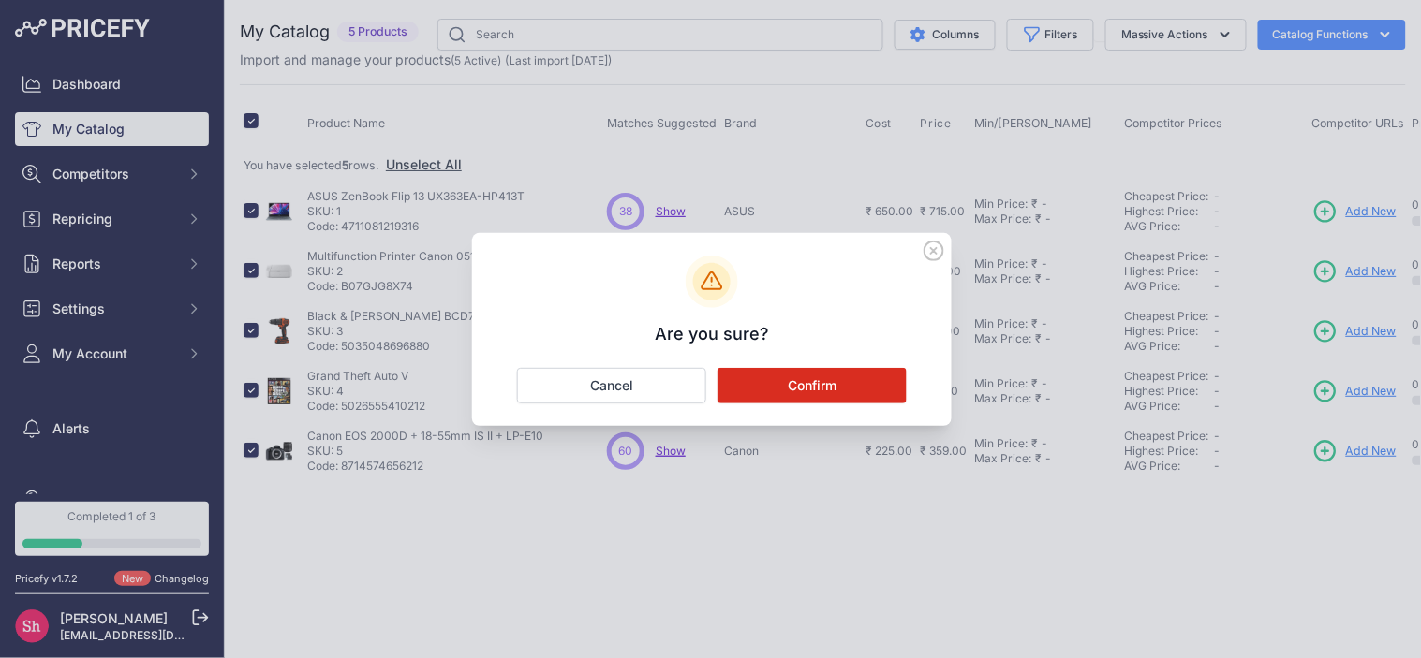
click at [865, 384] on button "Confirm" at bounding box center [811, 386] width 189 height 36
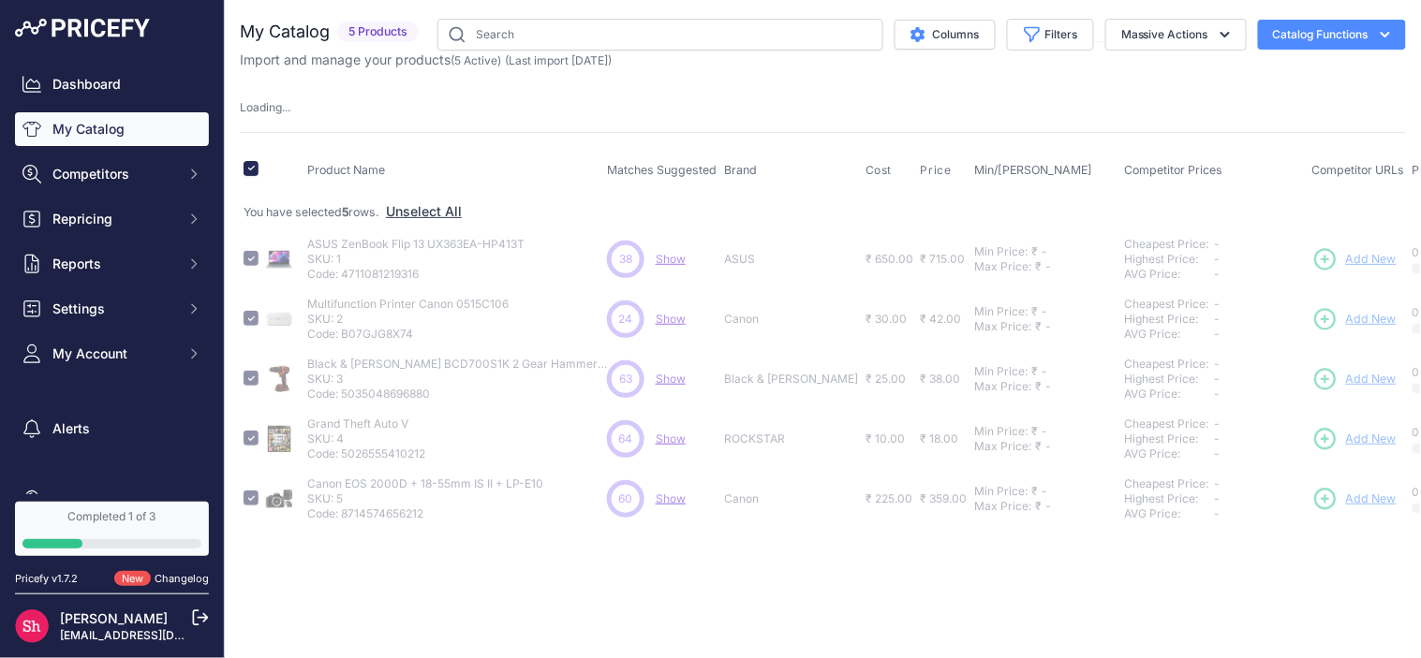
checkbox input "false"
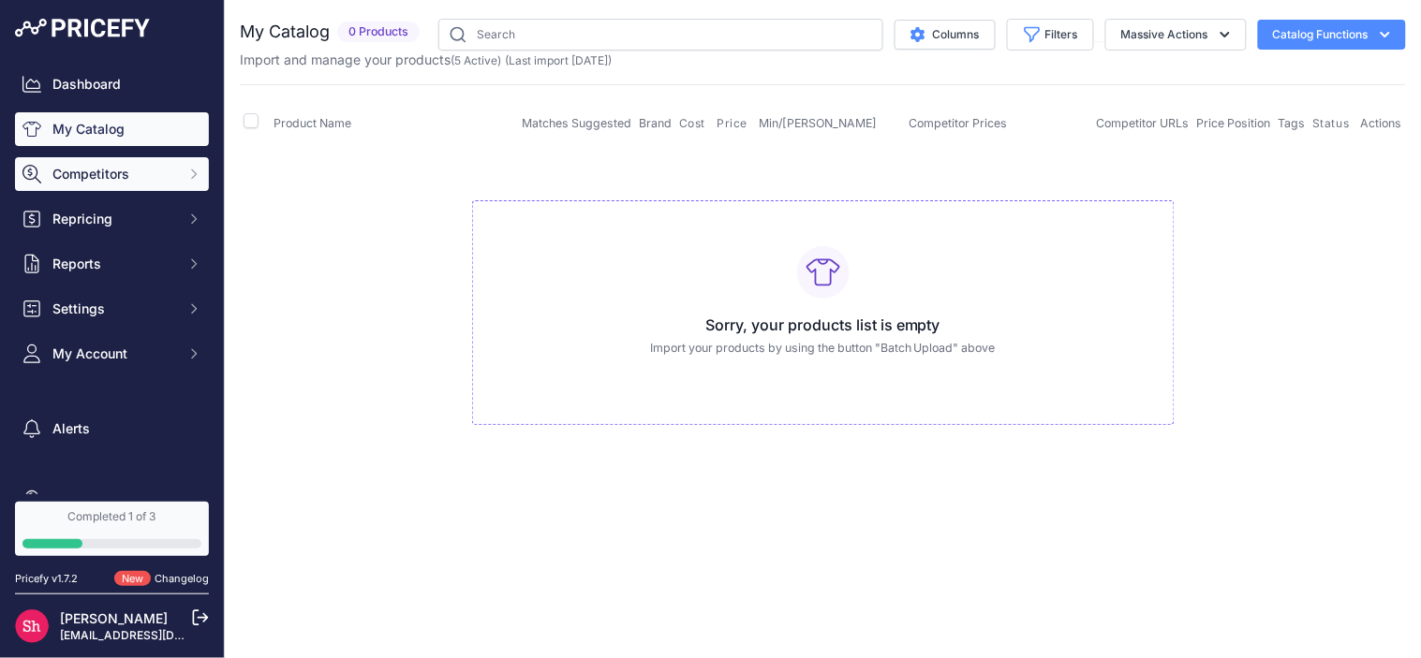
click at [48, 184] on button "Competitors" at bounding box center [112, 174] width 194 height 34
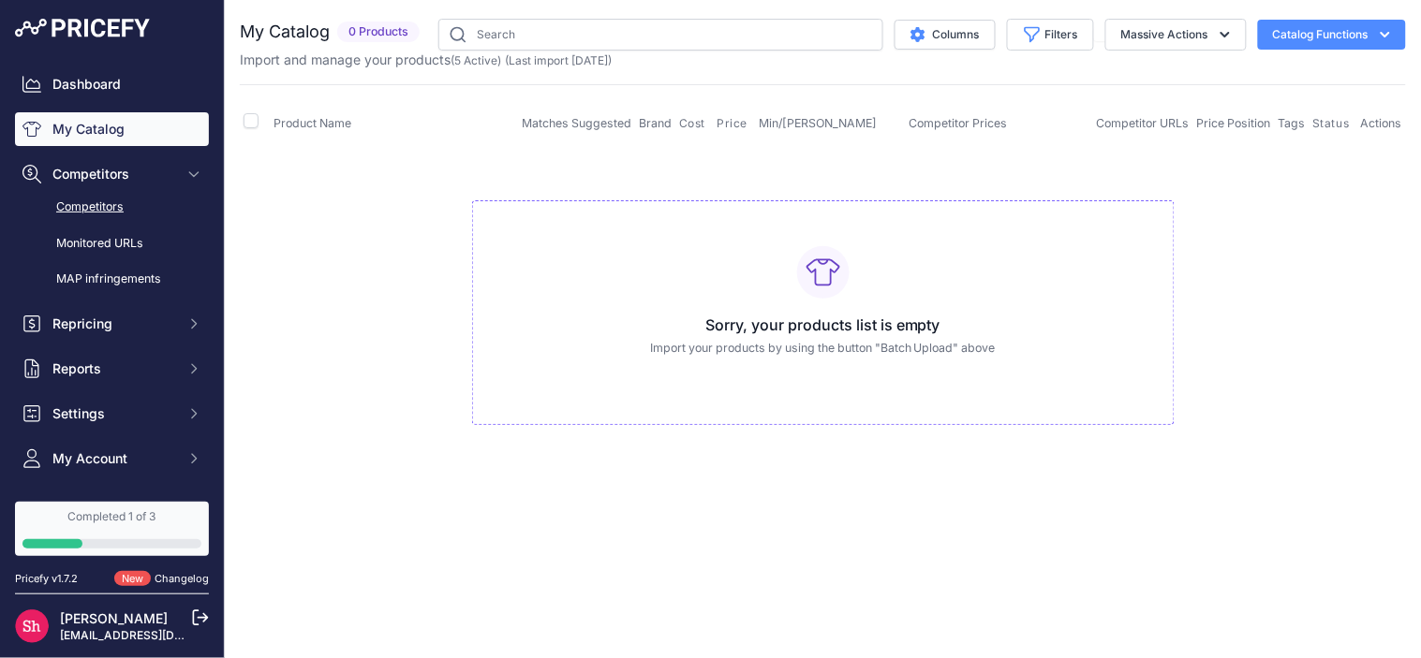
click at [88, 209] on link "Competitors" at bounding box center [112, 207] width 194 height 33
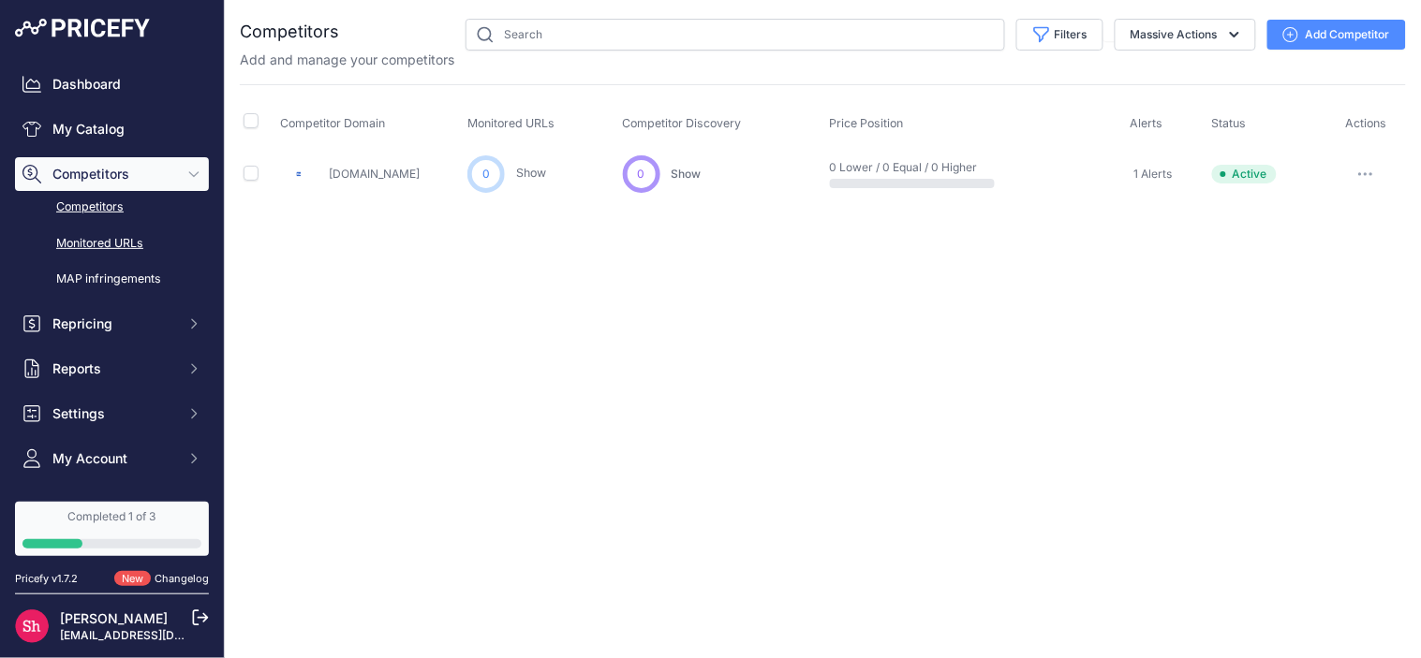
click at [100, 244] on link "Monitored URLs" at bounding box center [112, 244] width 194 height 33
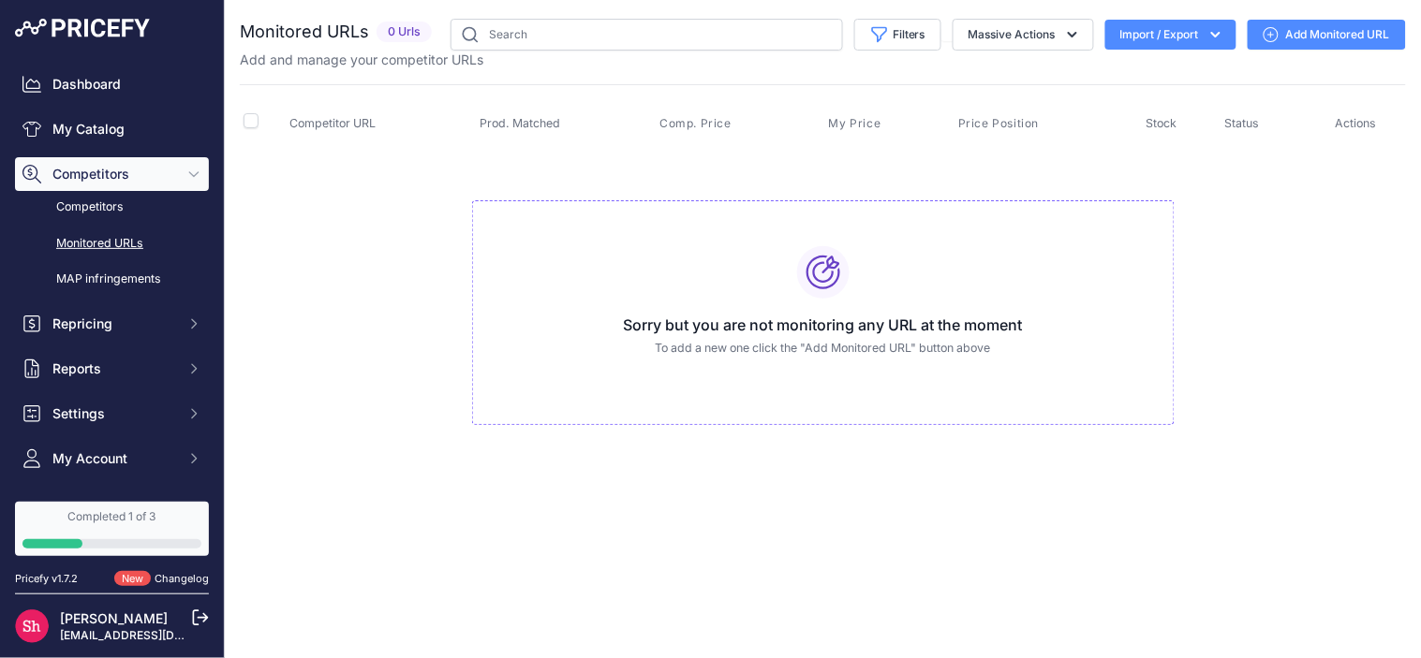
click at [104, 203] on link "Competitors" at bounding box center [112, 207] width 194 height 33
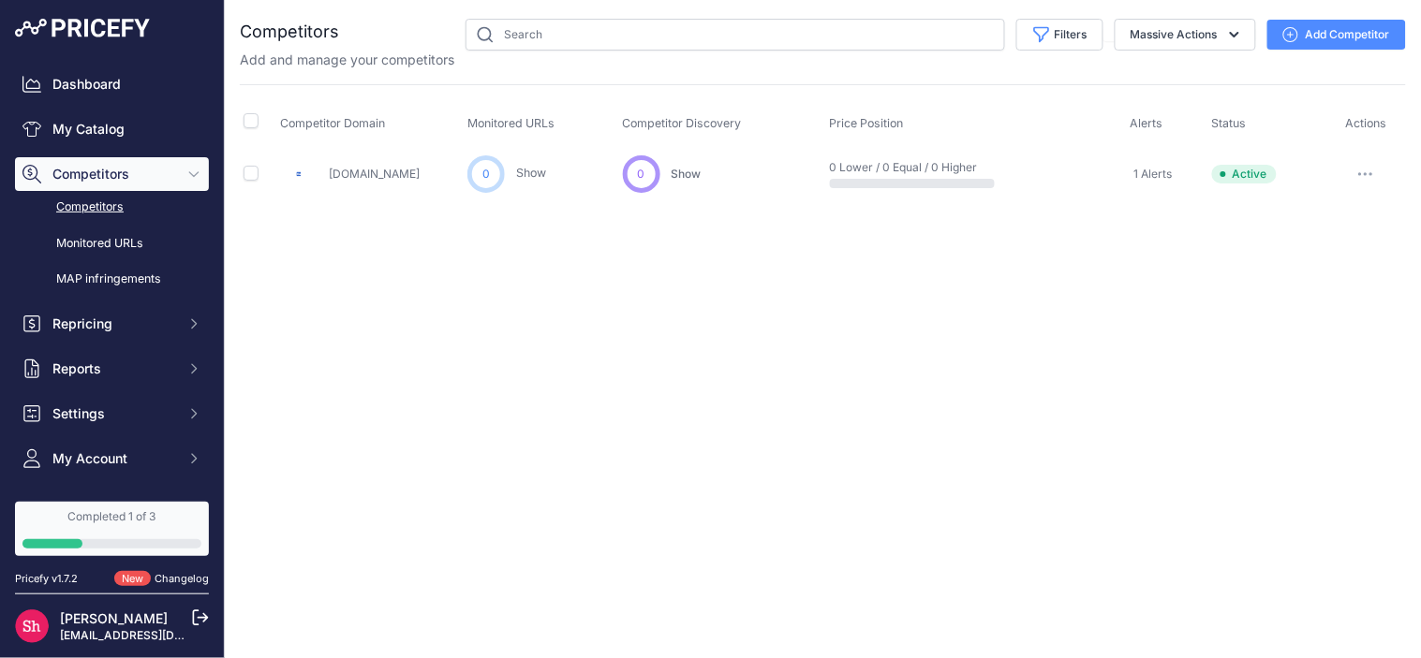
click at [1205, 54] on div "Add and manage your competitors" at bounding box center [823, 60] width 1166 height 19
click at [1218, 42] on button "Massive Actions" at bounding box center [1184, 35] width 141 height 32
click at [1009, 390] on div "Close You are not connected to the internet." at bounding box center [823, 329] width 1196 height 658
click at [92, 119] on link "My Catalog" at bounding box center [112, 129] width 194 height 34
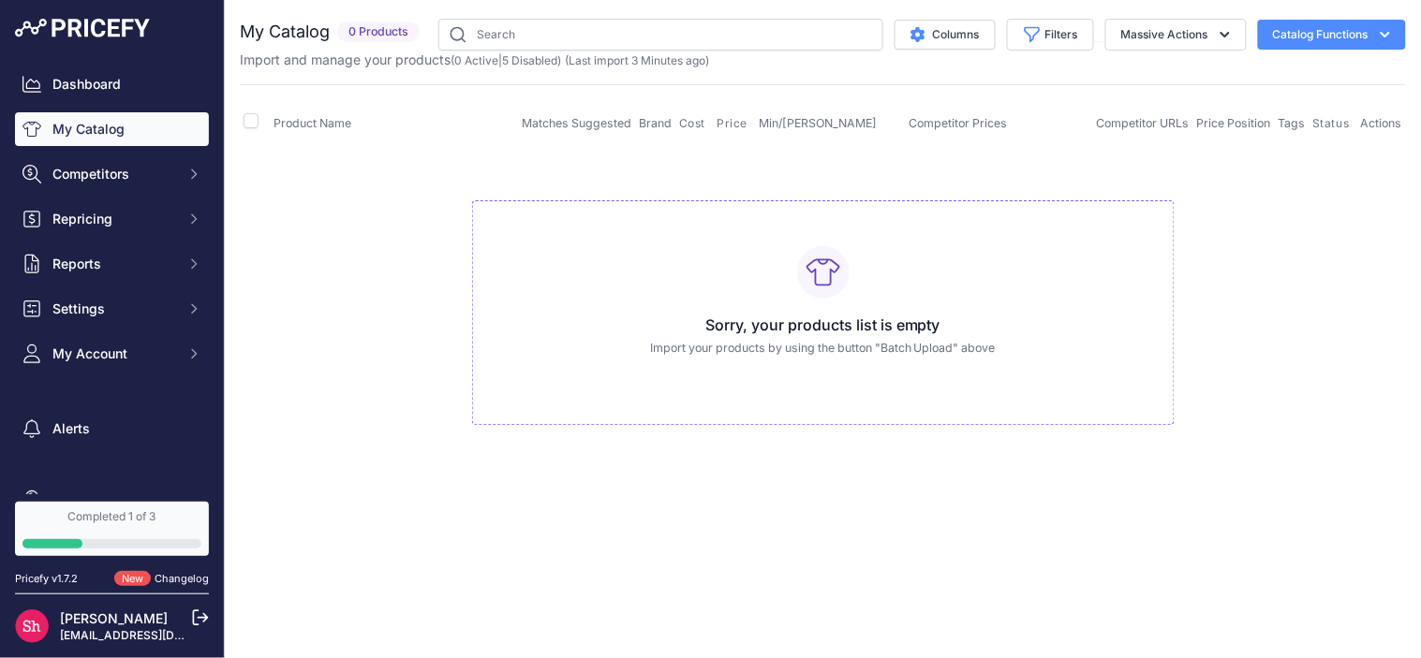
click at [1318, 40] on button "Catalog Functions" at bounding box center [1332, 35] width 148 height 30
click at [1320, 40] on button "Catalog Functions" at bounding box center [1332, 35] width 148 height 30
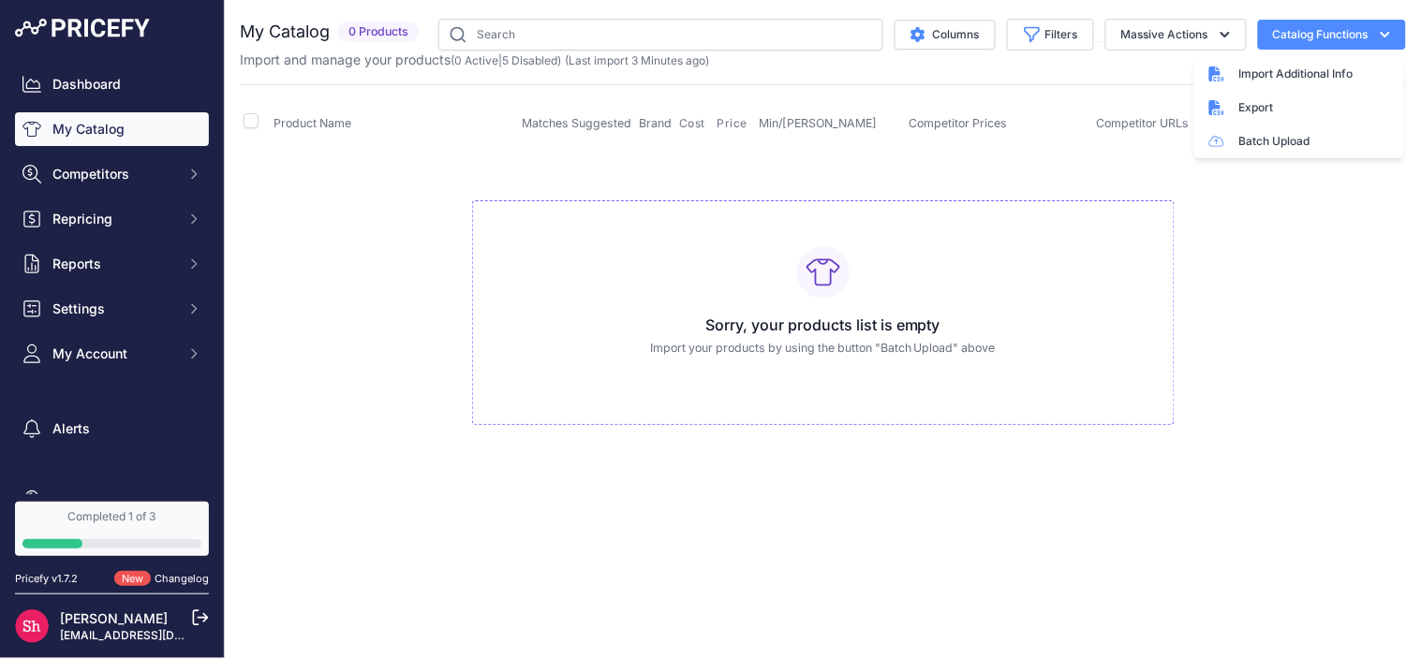
click at [1320, 40] on button "Catalog Functions" at bounding box center [1332, 35] width 148 height 30
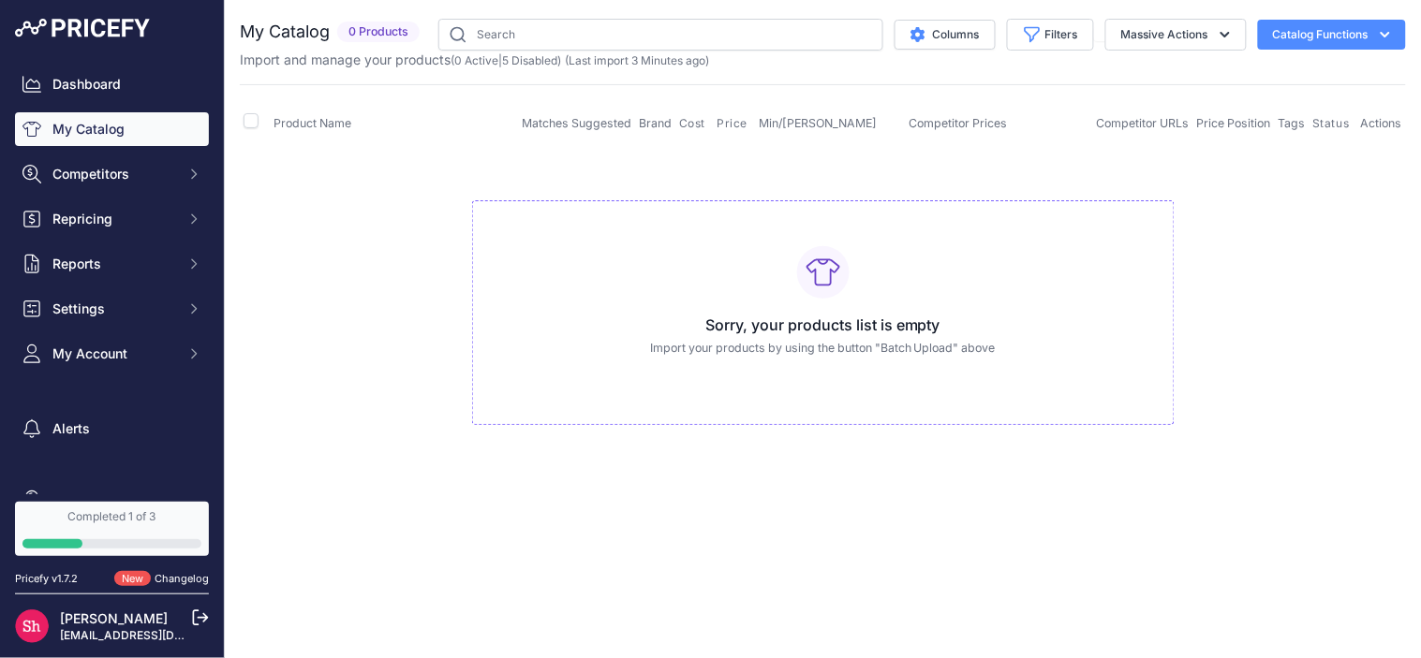
click at [1320, 40] on button "Catalog Functions" at bounding box center [1332, 35] width 148 height 30
click at [1290, 100] on div "Export" at bounding box center [1299, 108] width 210 height 34
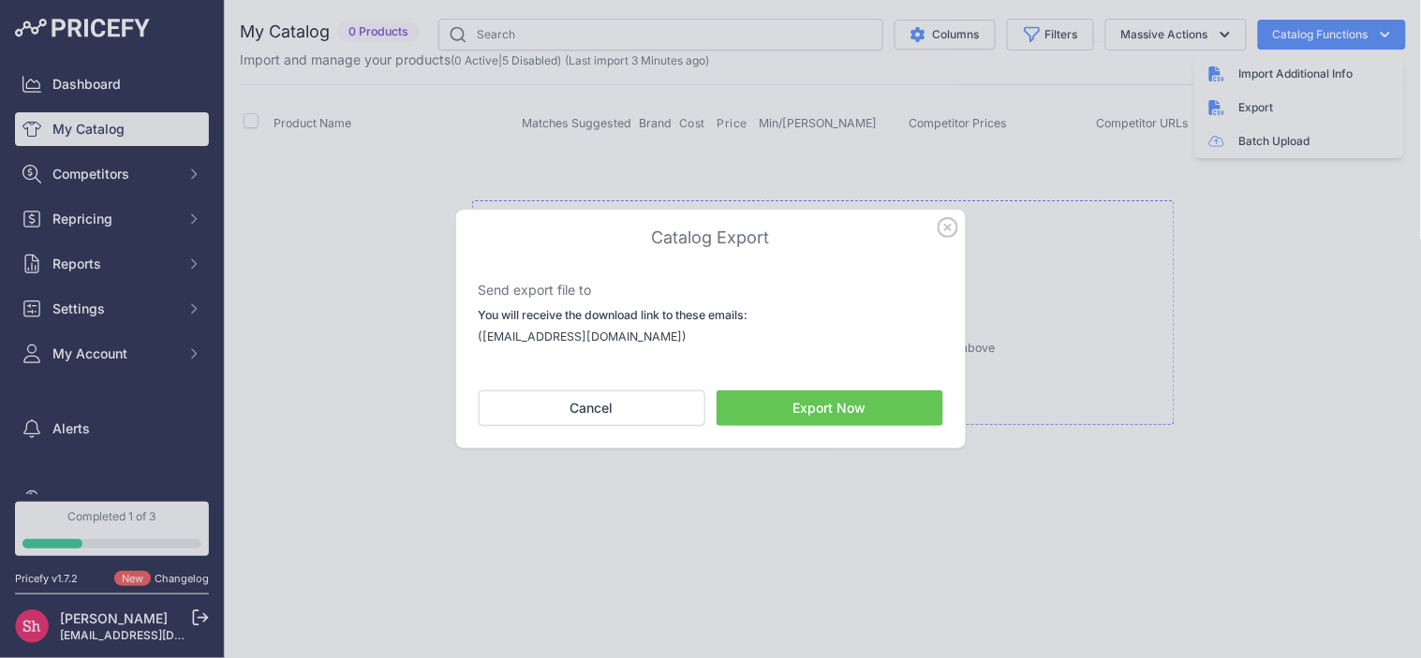
click at [950, 229] on icon "button" at bounding box center [947, 227] width 19 height 19
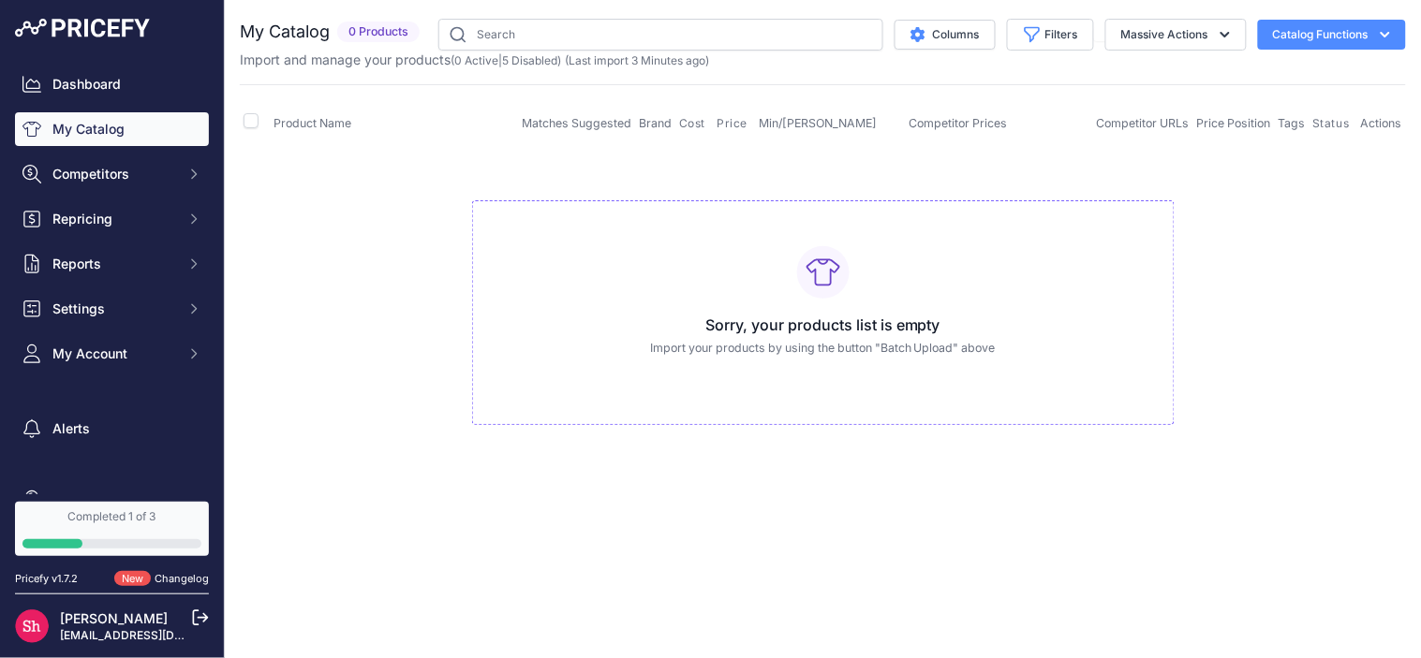
click at [1376, 26] on icon "button" at bounding box center [1385, 34] width 19 height 19
click at [1370, 47] on button "Catalog Functions" at bounding box center [1332, 35] width 148 height 30
drag, startPoint x: 1297, startPoint y: 282, endPoint x: 1327, endPoint y: 255, distance: 40.4
click at [1259, 100] on div "My Catalog 0 Products" at bounding box center [823, 241] width 1166 height 444
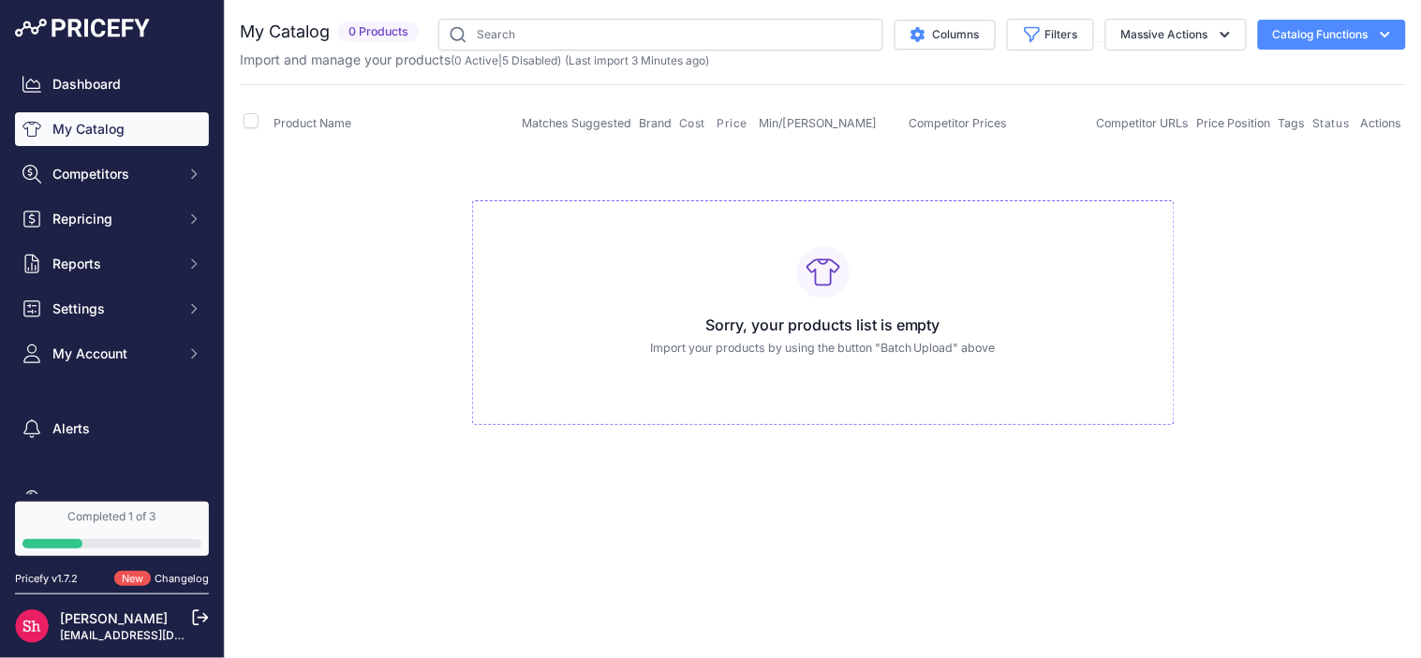
click at [1337, 304] on td "Sorry, your products list is empty Import your products by using the button "Ba…" at bounding box center [823, 305] width 1166 height 316
click at [1328, 44] on button "Catalog Functions" at bounding box center [1332, 35] width 148 height 30
